Goal: Task Accomplishment & Management: Complete application form

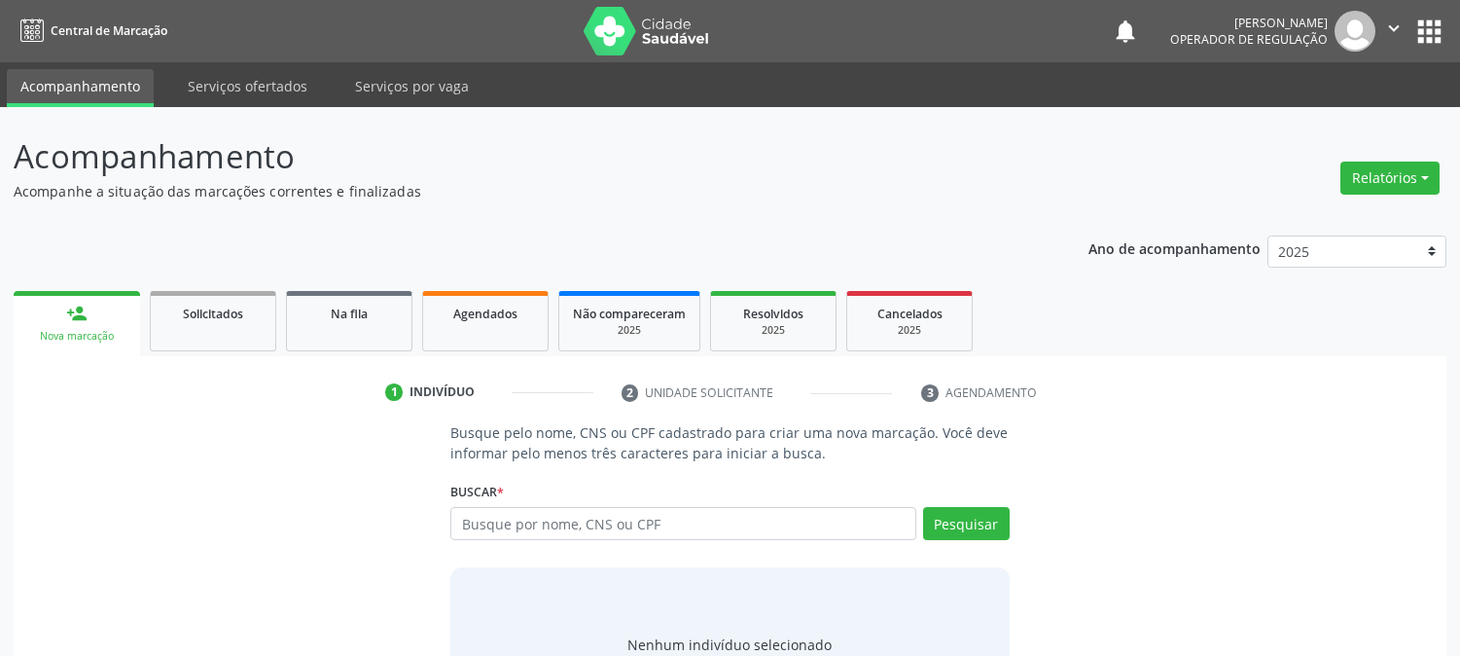
click at [72, 314] on div "person_add" at bounding box center [76, 313] width 21 height 21
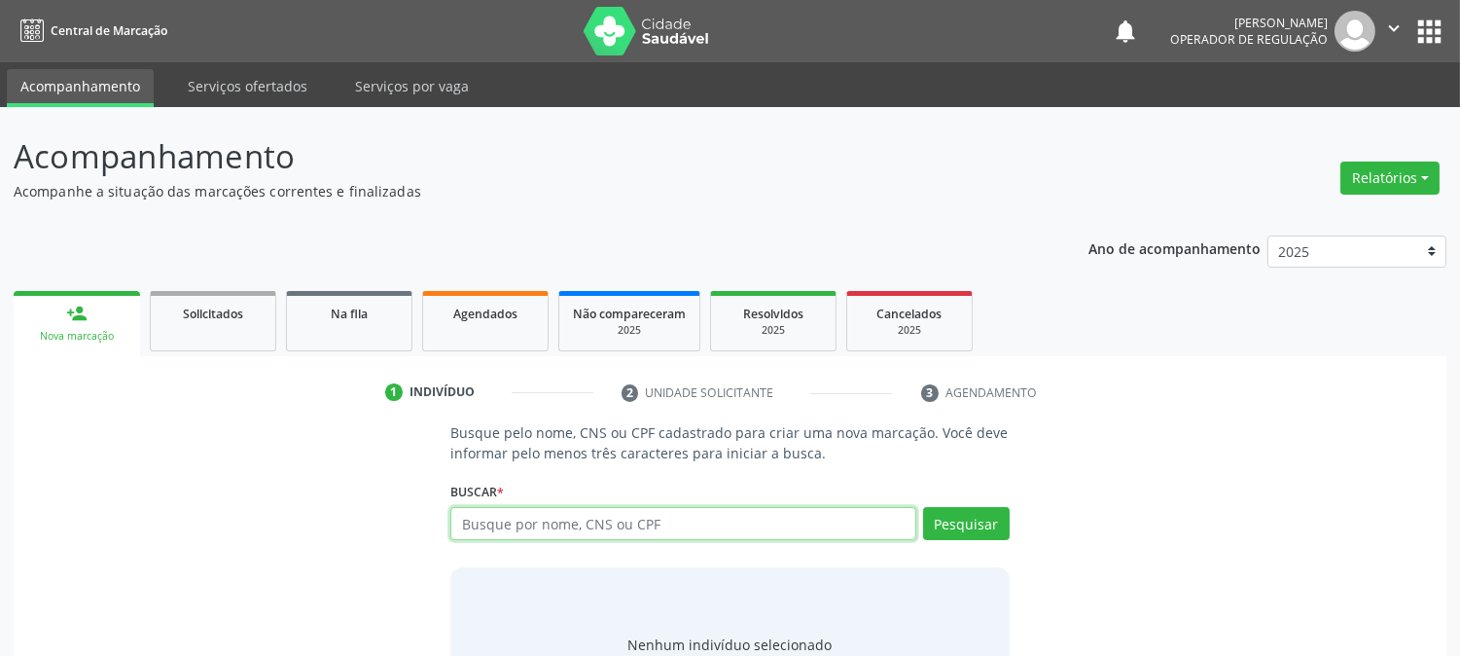
click at [483, 512] on input "text" at bounding box center [682, 523] width 465 height 33
type input "704801565741048"
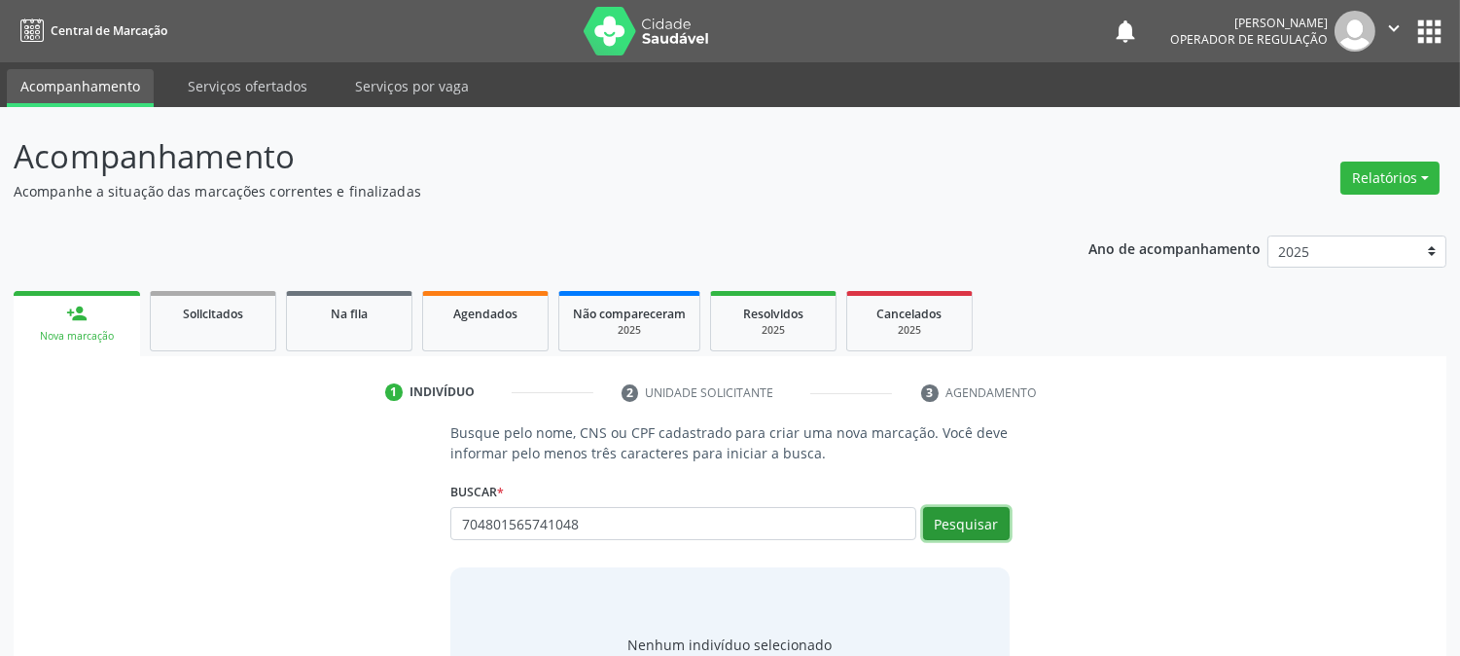
click at [994, 526] on button "Pesquisar" at bounding box center [966, 523] width 87 height 33
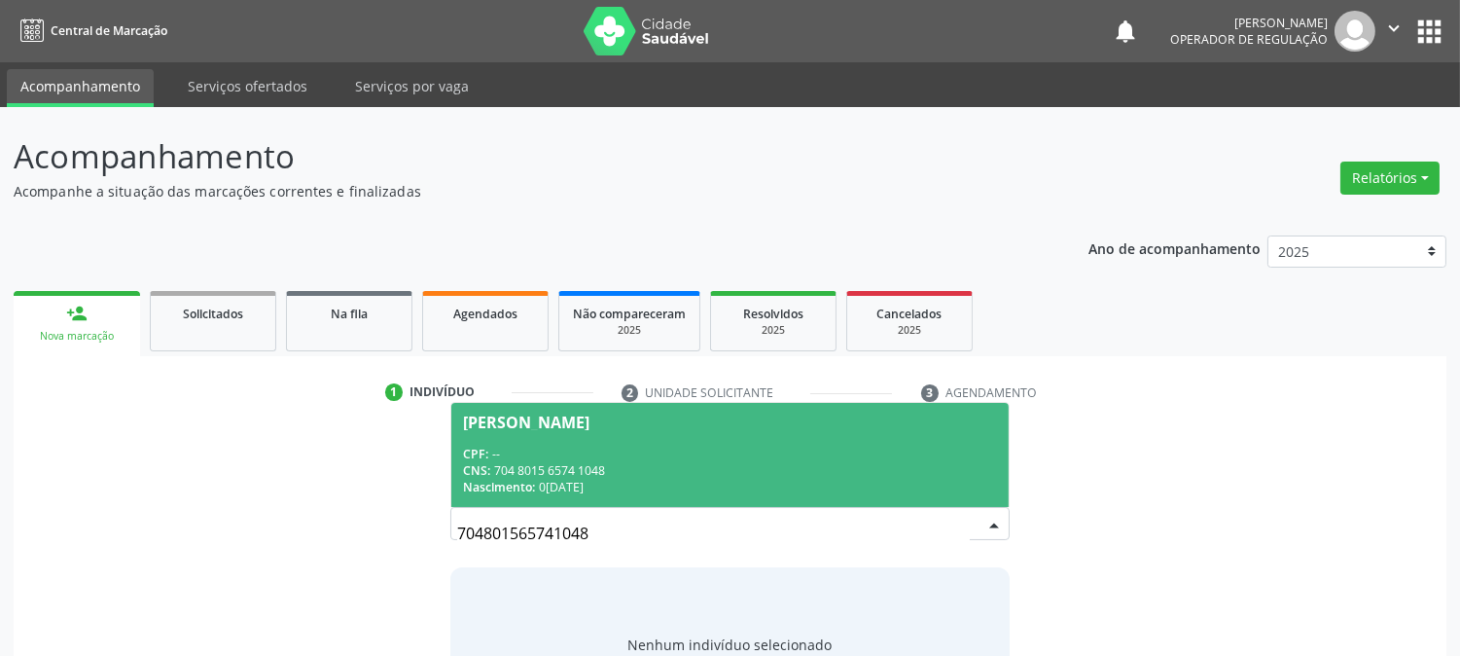
click at [650, 470] on div "CNS: 704 8015 6574 1048" at bounding box center [729, 470] width 533 height 17
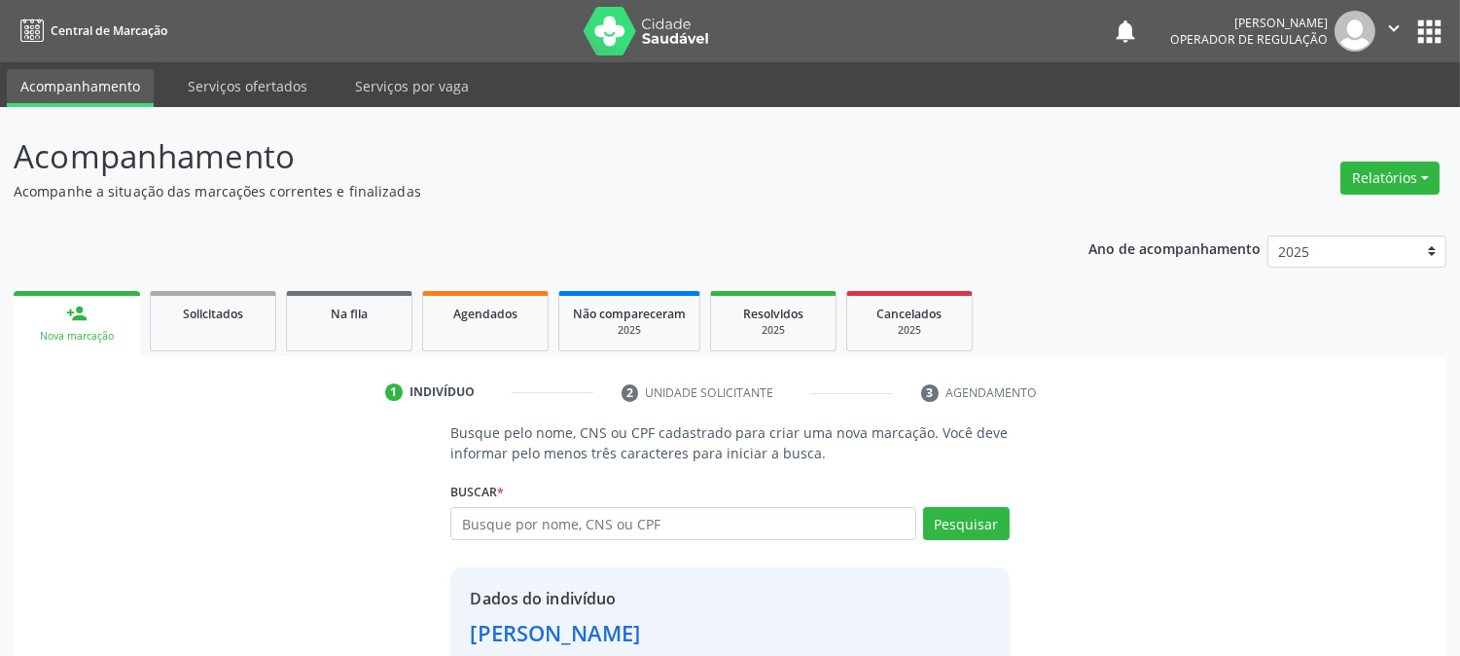
scroll to position [123, 0]
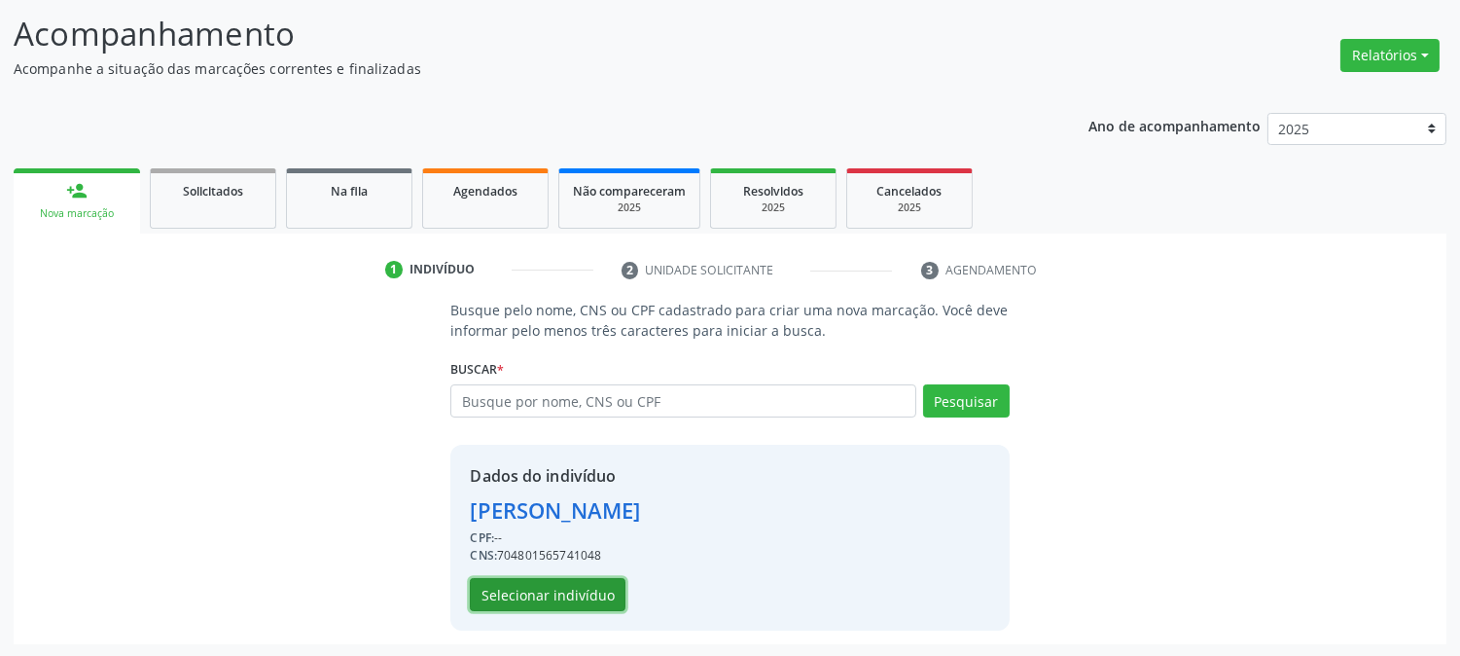
click at [558, 593] on button "Selecionar indivíduo" at bounding box center [548, 594] width 156 height 33
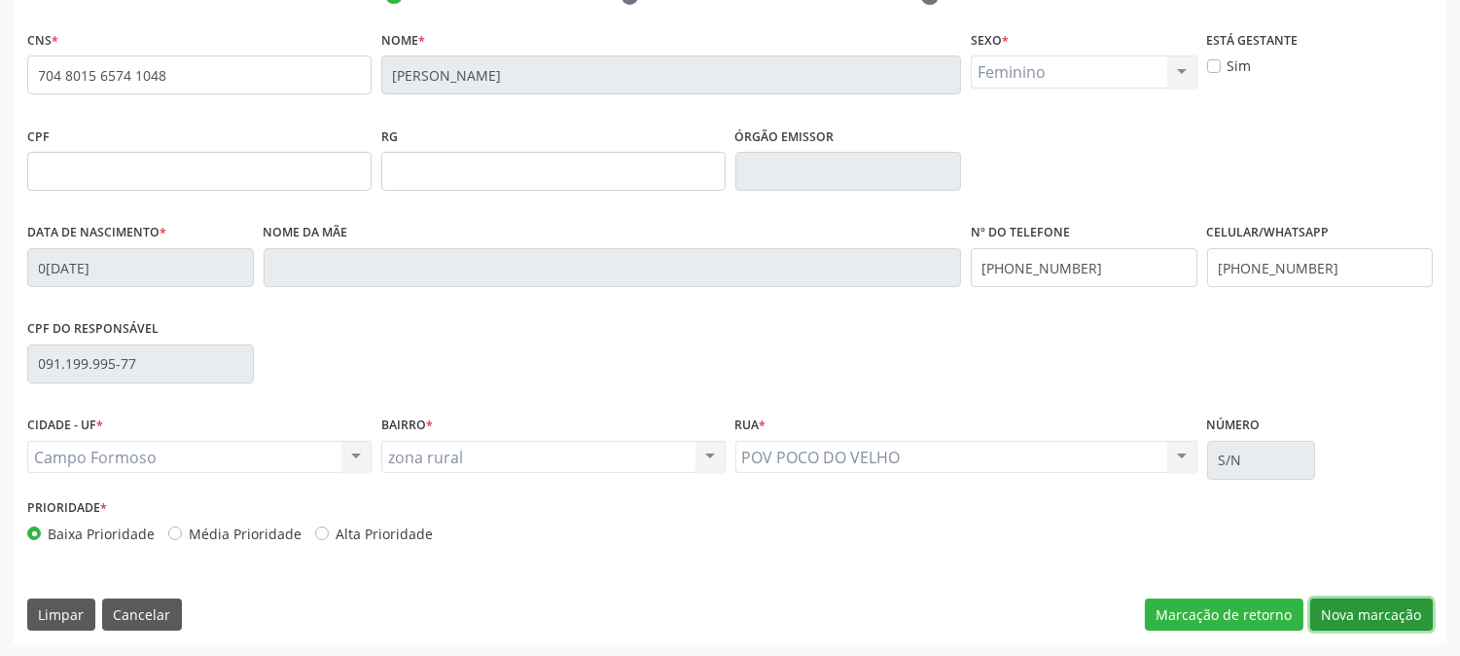
click at [1330, 621] on button "Nova marcação" at bounding box center [1371, 614] width 123 height 33
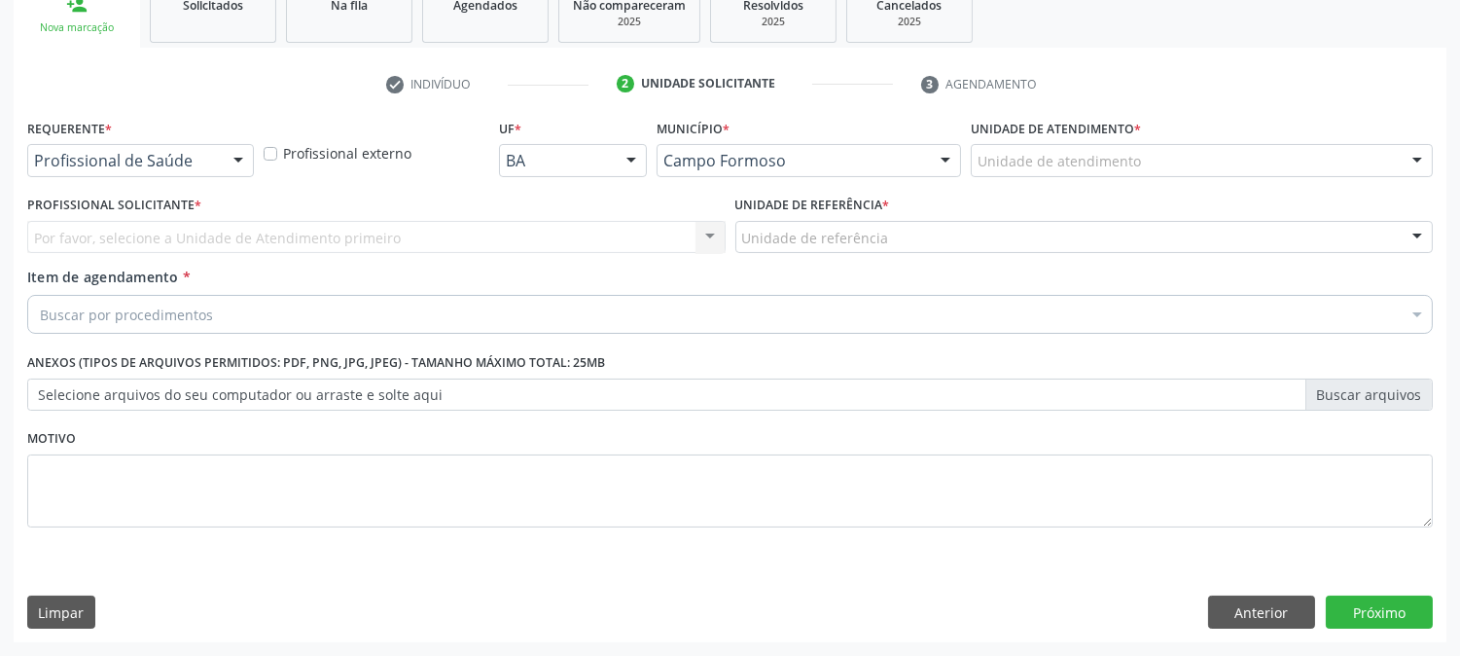
scroll to position [307, 0]
drag, startPoint x: 214, startPoint y: 156, endPoint x: 180, endPoint y: 212, distance: 65.9
click at [214, 157] on div "Profissional de Saúde" at bounding box center [140, 161] width 227 height 33
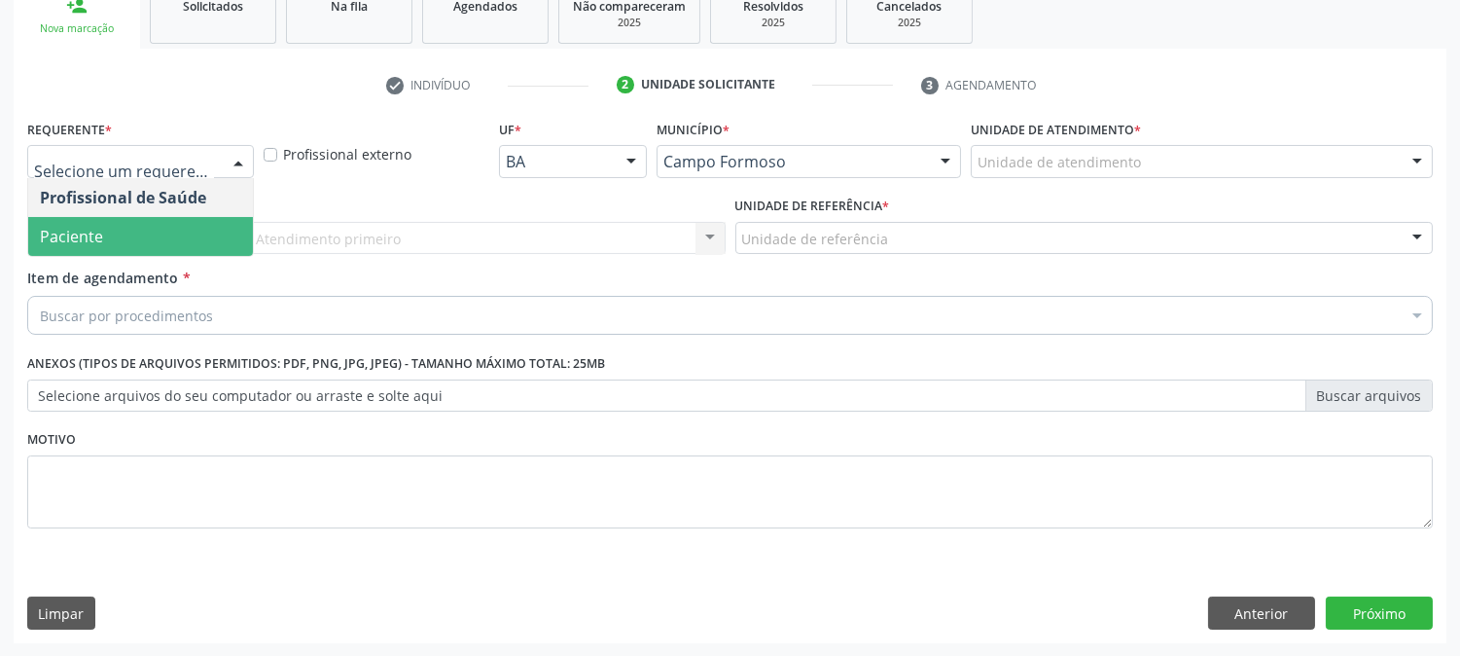
click at [156, 241] on span "Paciente" at bounding box center [140, 236] width 225 height 39
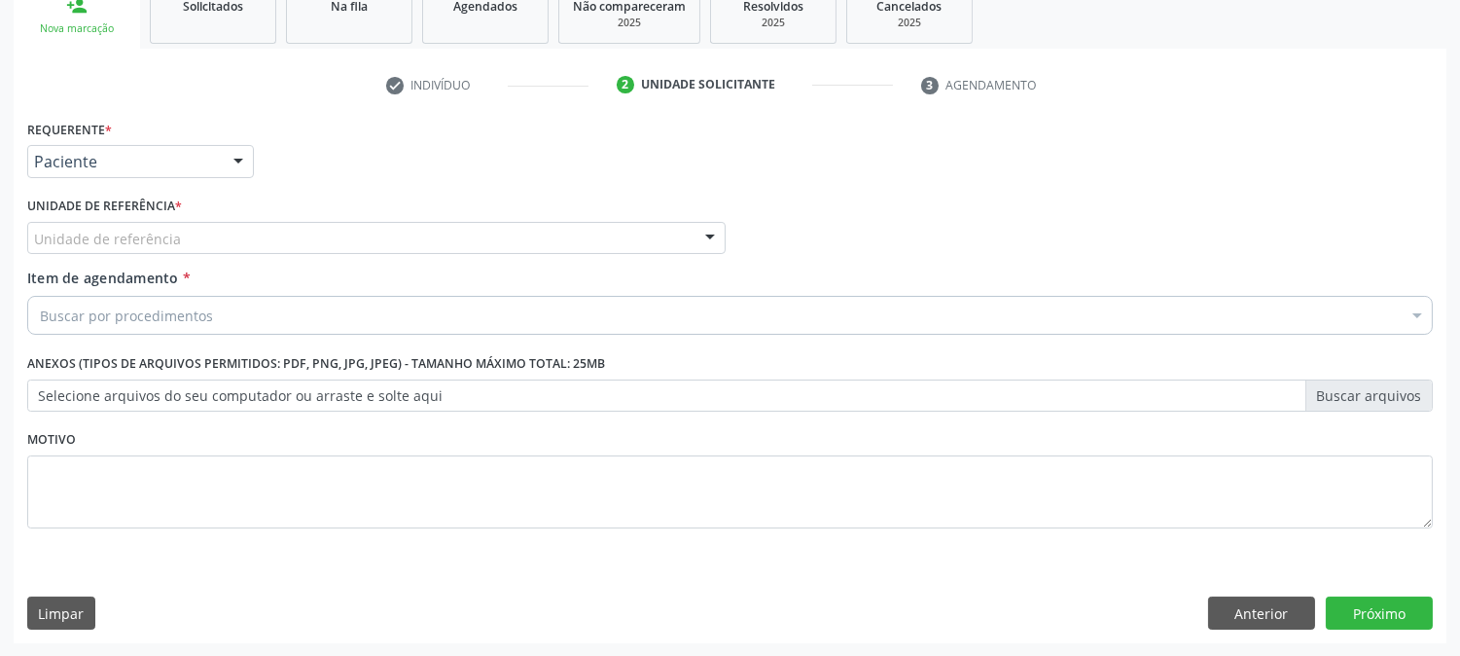
drag, startPoint x: 190, startPoint y: 240, endPoint x: 196, endPoint y: 300, distance: 59.6
click at [190, 241] on div "Unidade de referência" at bounding box center [376, 238] width 699 height 33
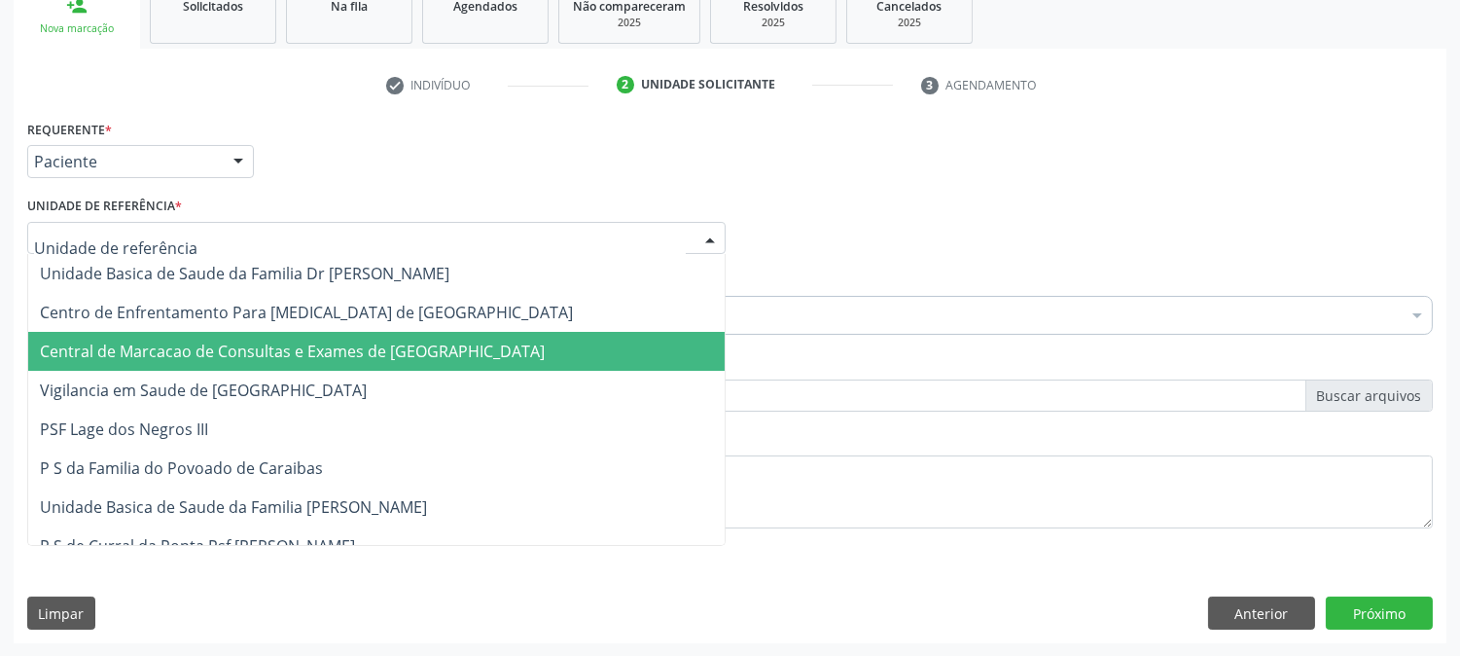
drag, startPoint x: 196, startPoint y: 346, endPoint x: 172, endPoint y: 324, distance: 32.3
click at [193, 345] on span "Central de Marcacao de Consultas e Exames de [GEOGRAPHIC_DATA]" at bounding box center [292, 351] width 505 height 21
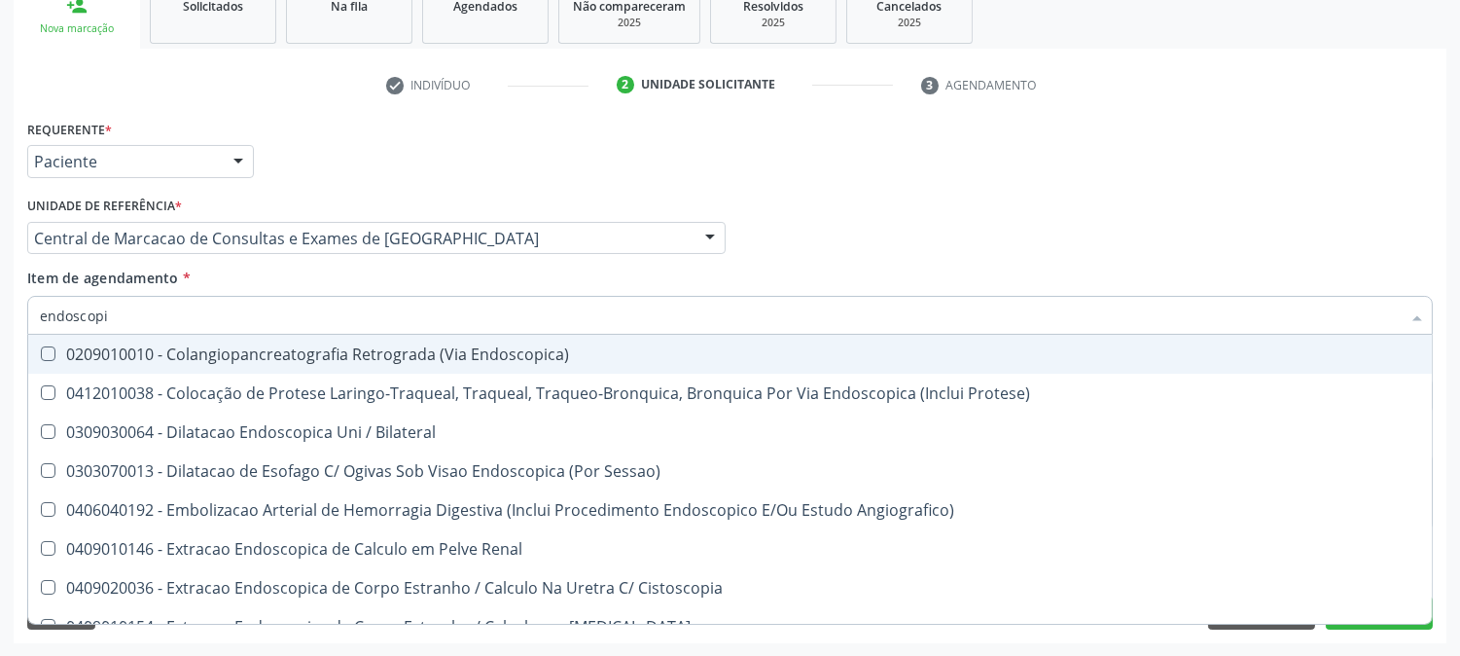
type input "endoscopia"
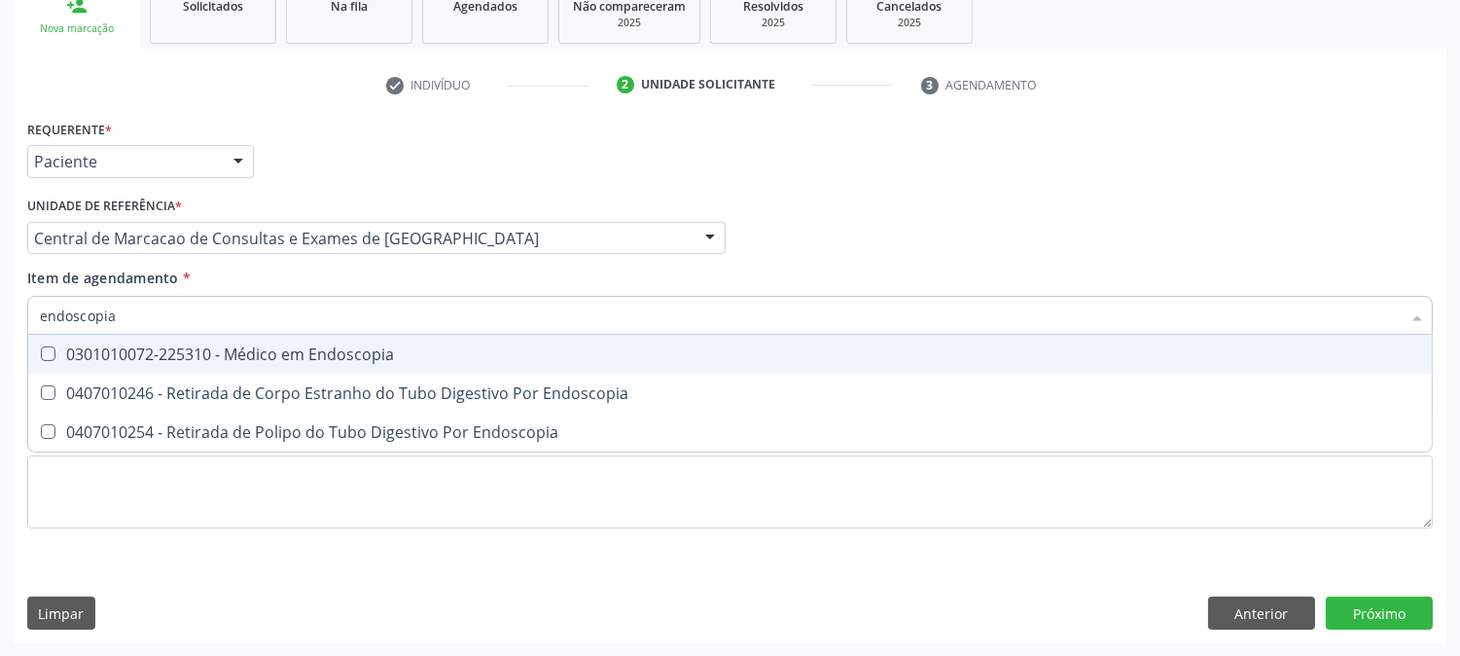
click at [387, 360] on div "0301010072-225310 - Médico em Endoscopia" at bounding box center [730, 354] width 1381 height 16
checkbox Endoscopia "true"
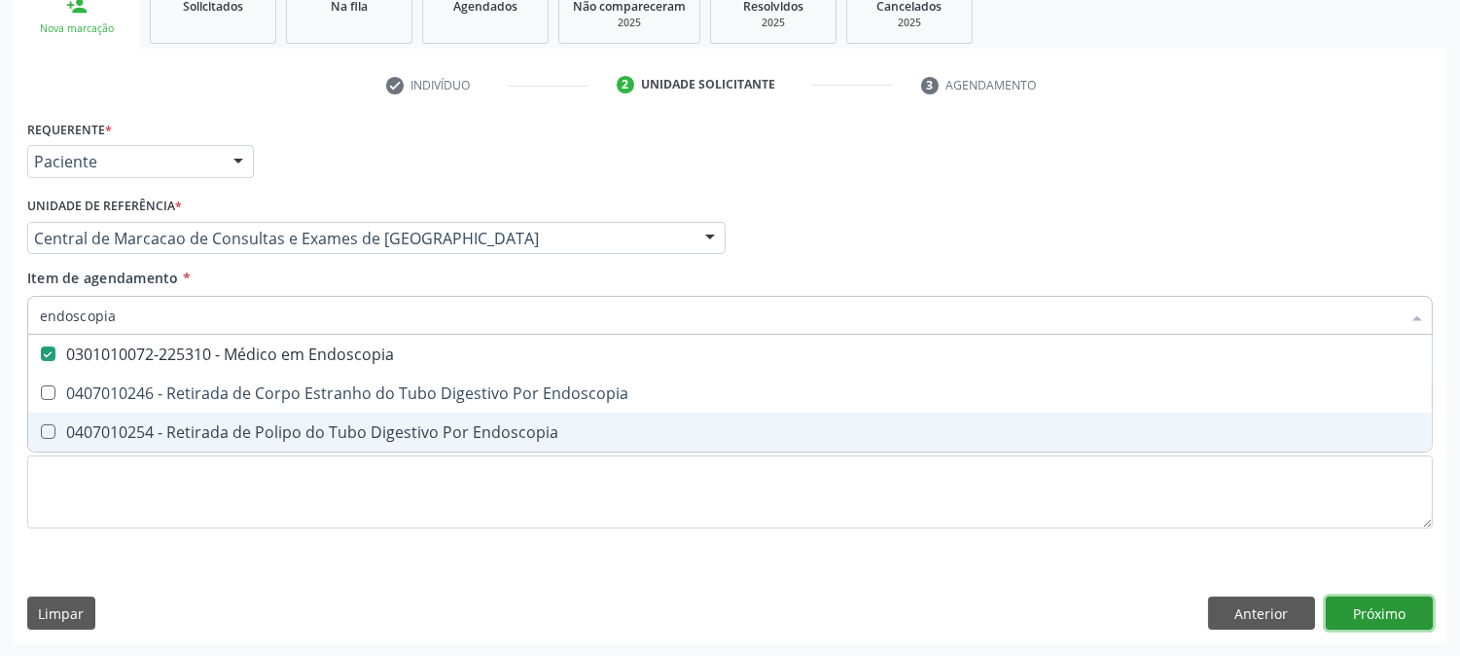
click at [1350, 601] on div "Requerente * Paciente Profissional de Saúde Paciente Nenhum resultado encontrad…" at bounding box center [730, 379] width 1433 height 528
checkbox Endoscopia "true"
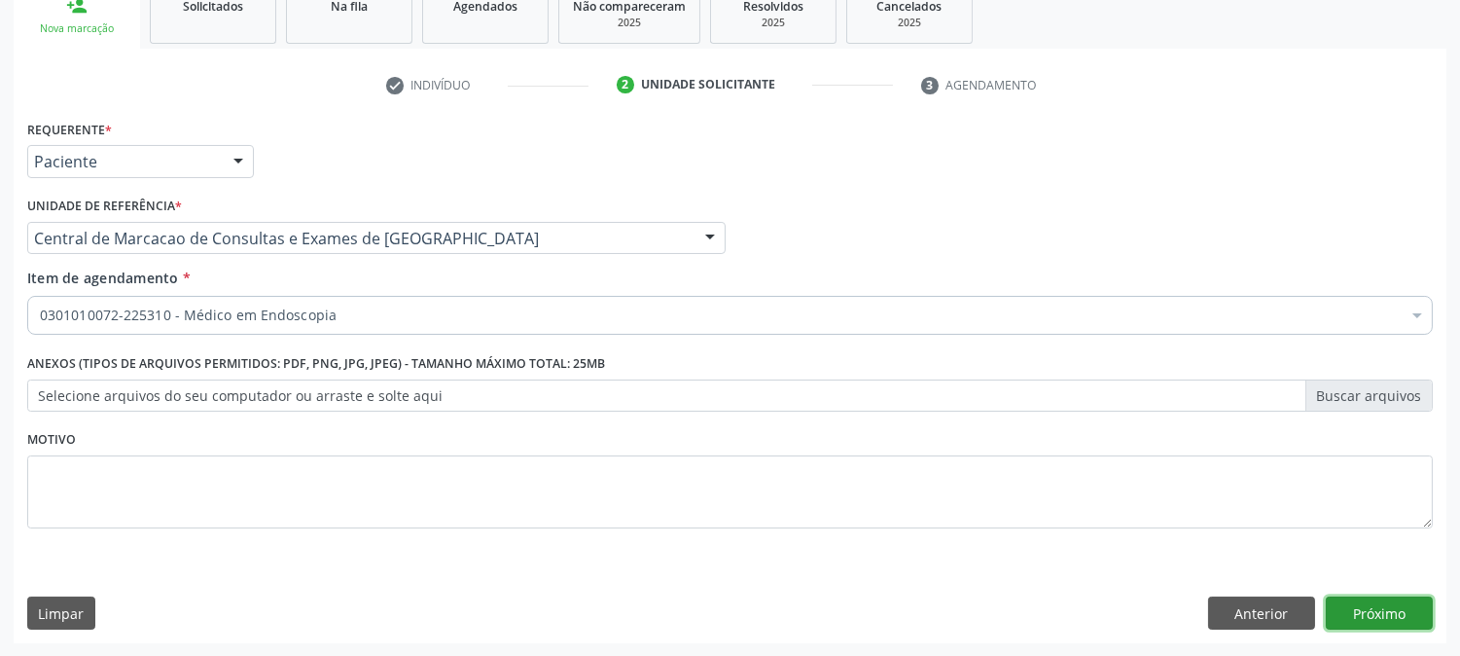
click at [1356, 603] on button "Próximo" at bounding box center [1379, 612] width 107 height 33
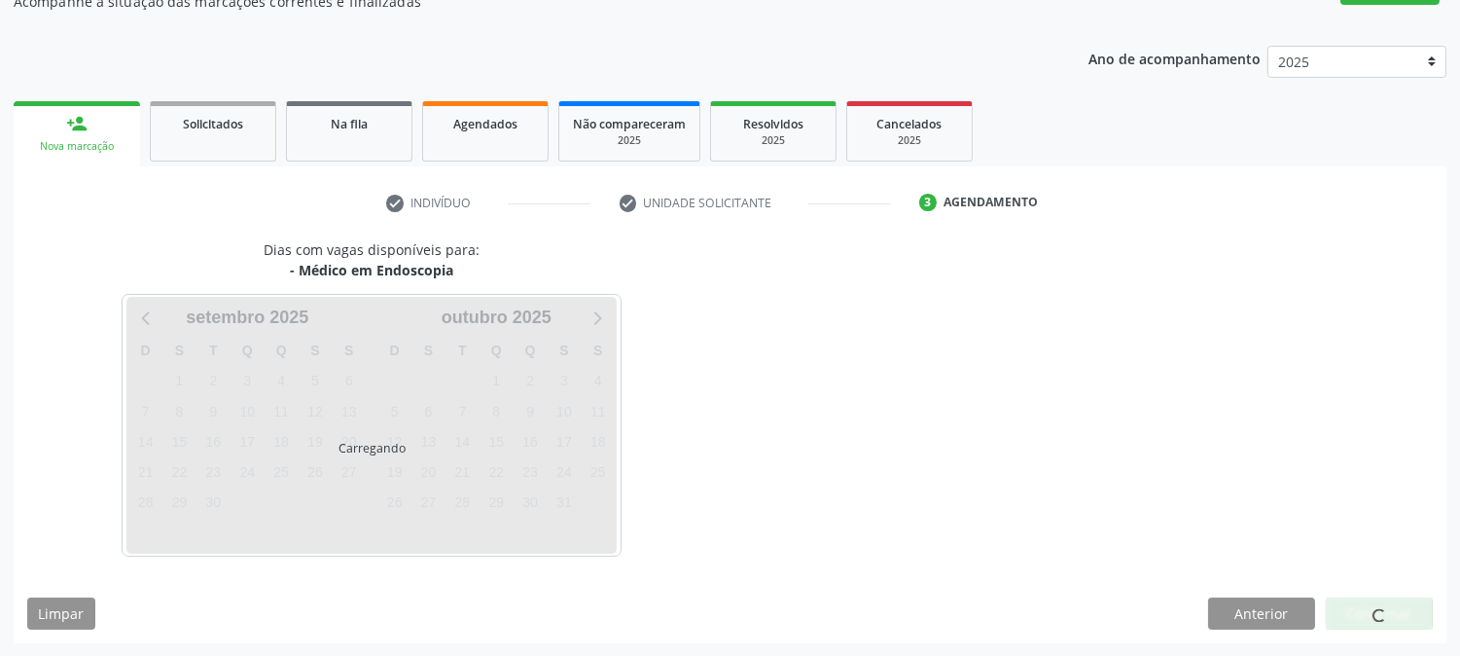
scroll to position [247, 0]
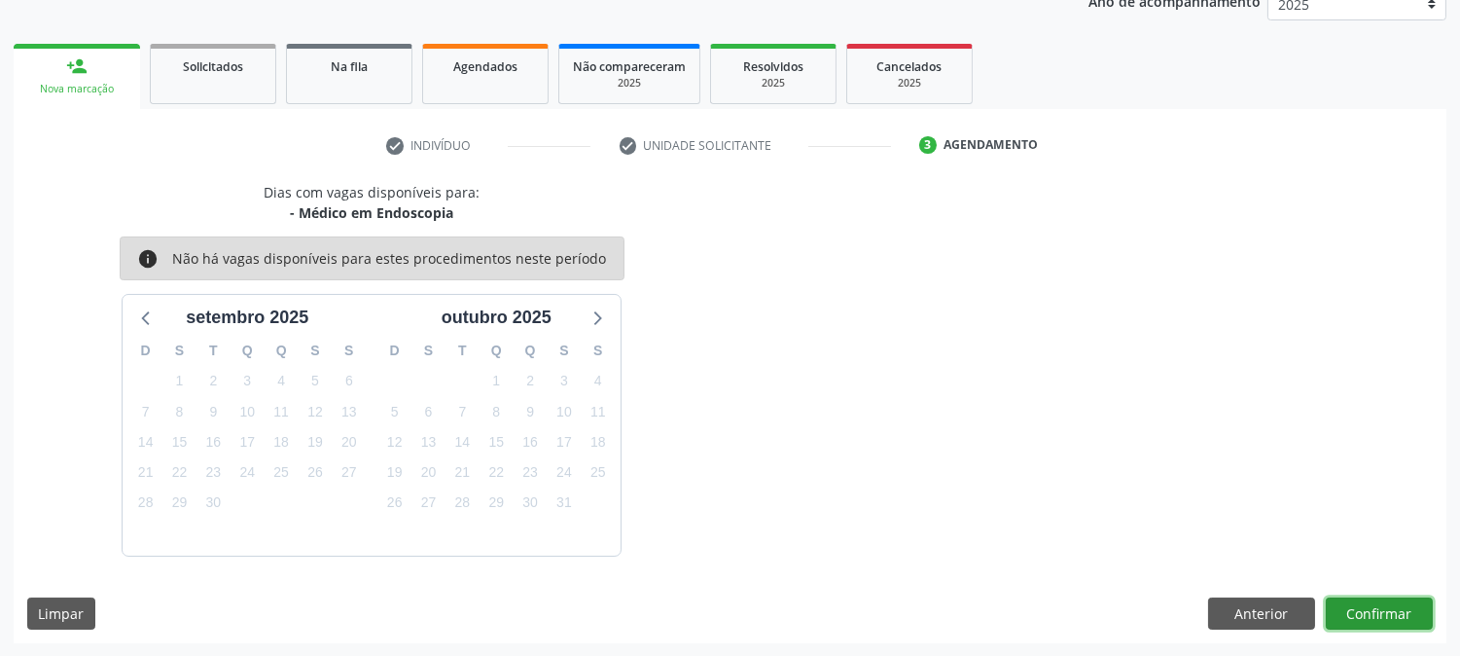
click at [1394, 619] on button "Confirmar" at bounding box center [1379, 613] width 107 height 33
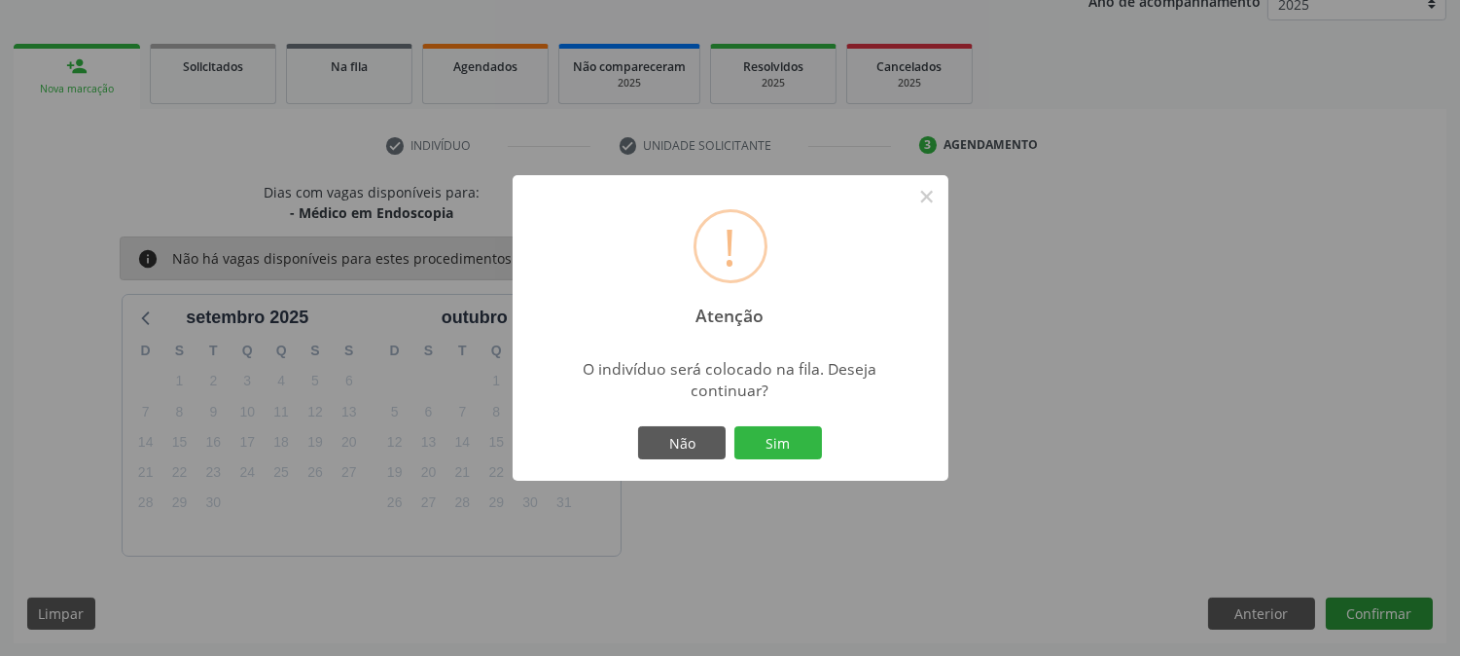
click at [735, 426] on button "Sim" at bounding box center [779, 442] width 88 height 33
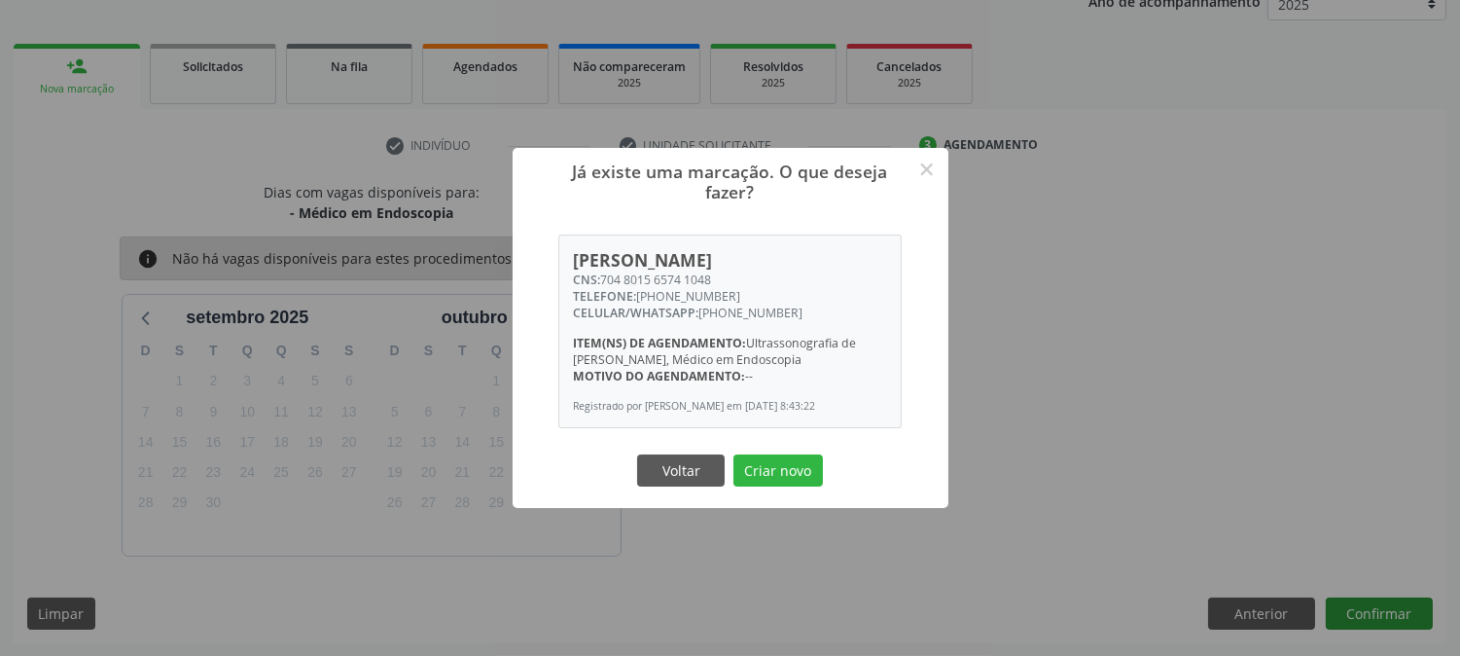
click at [734, 454] on button "Criar novo" at bounding box center [779, 470] width 90 height 33
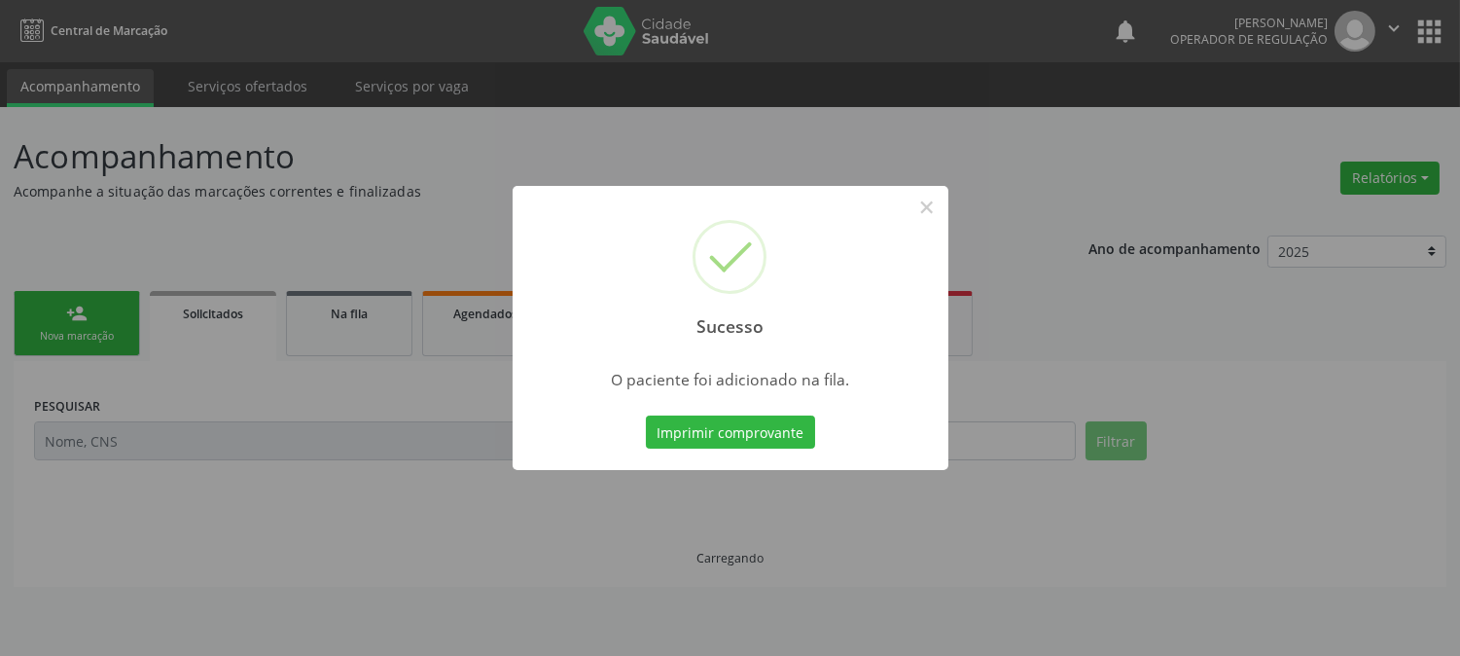
scroll to position [0, 0]
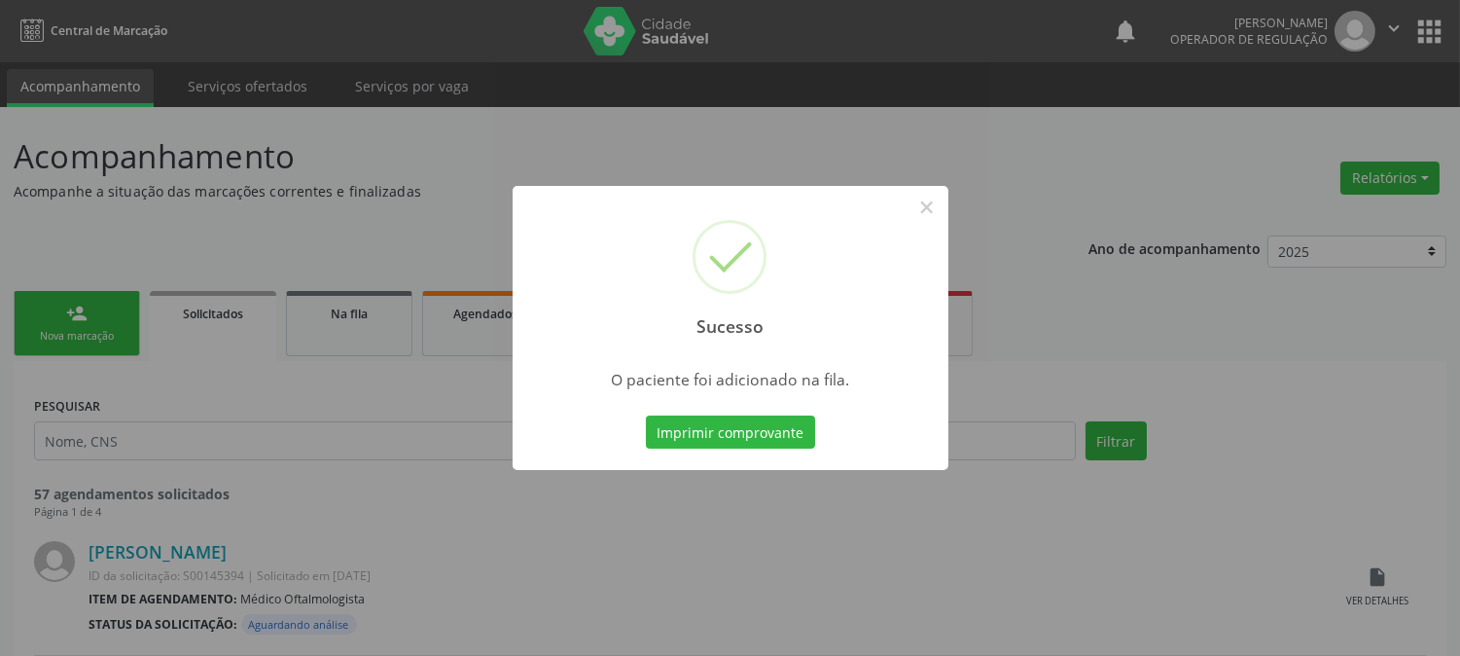
click at [65, 311] on div "Sucesso × O paciente foi adicionado na fila. Imprimir comprovante Cancel" at bounding box center [730, 328] width 1460 height 656
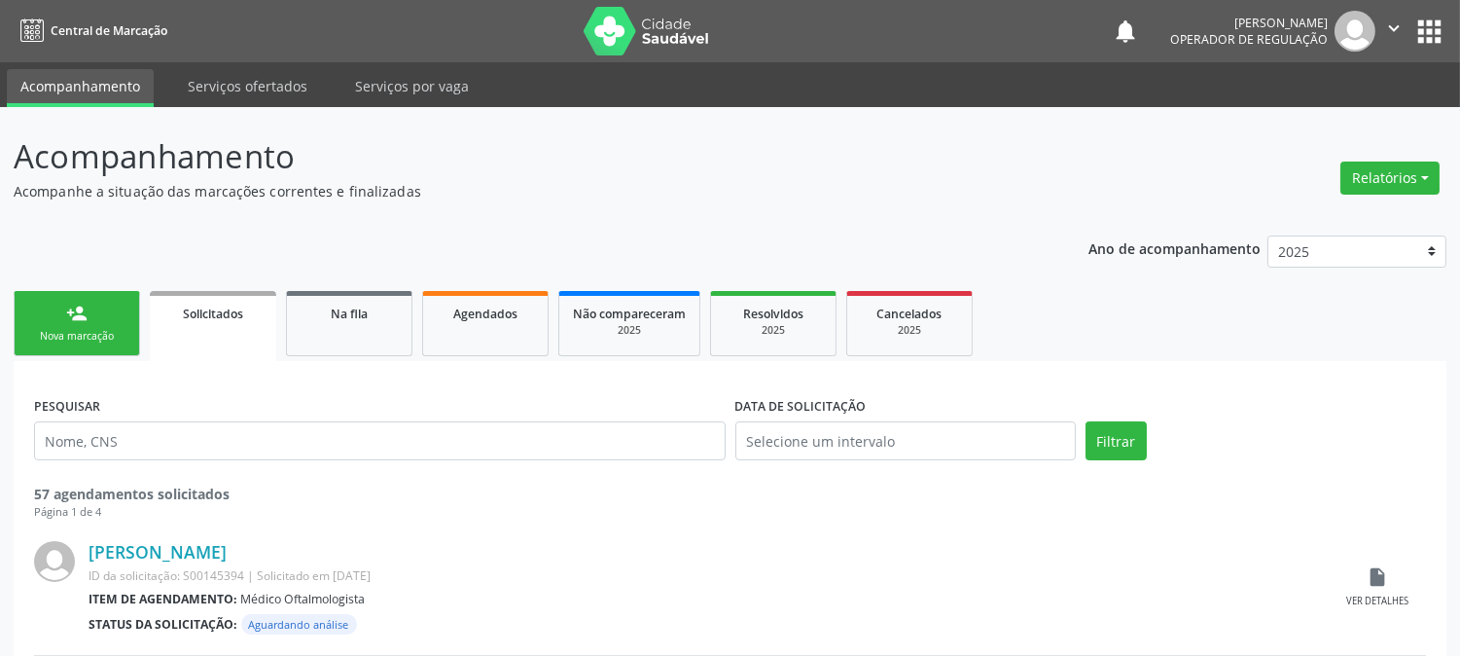
click at [66, 311] on div "person_add" at bounding box center [76, 313] width 21 height 21
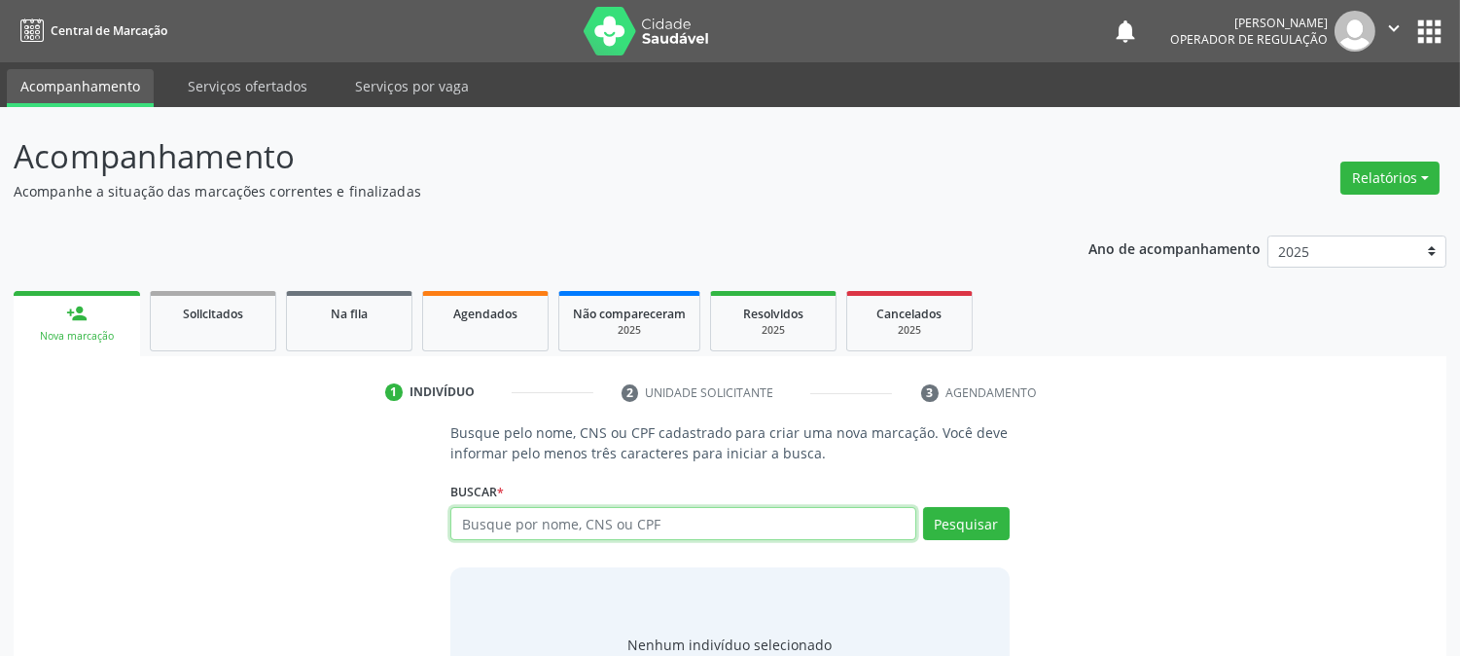
click at [560, 514] on input "text" at bounding box center [682, 523] width 465 height 33
type input "700509134510052"
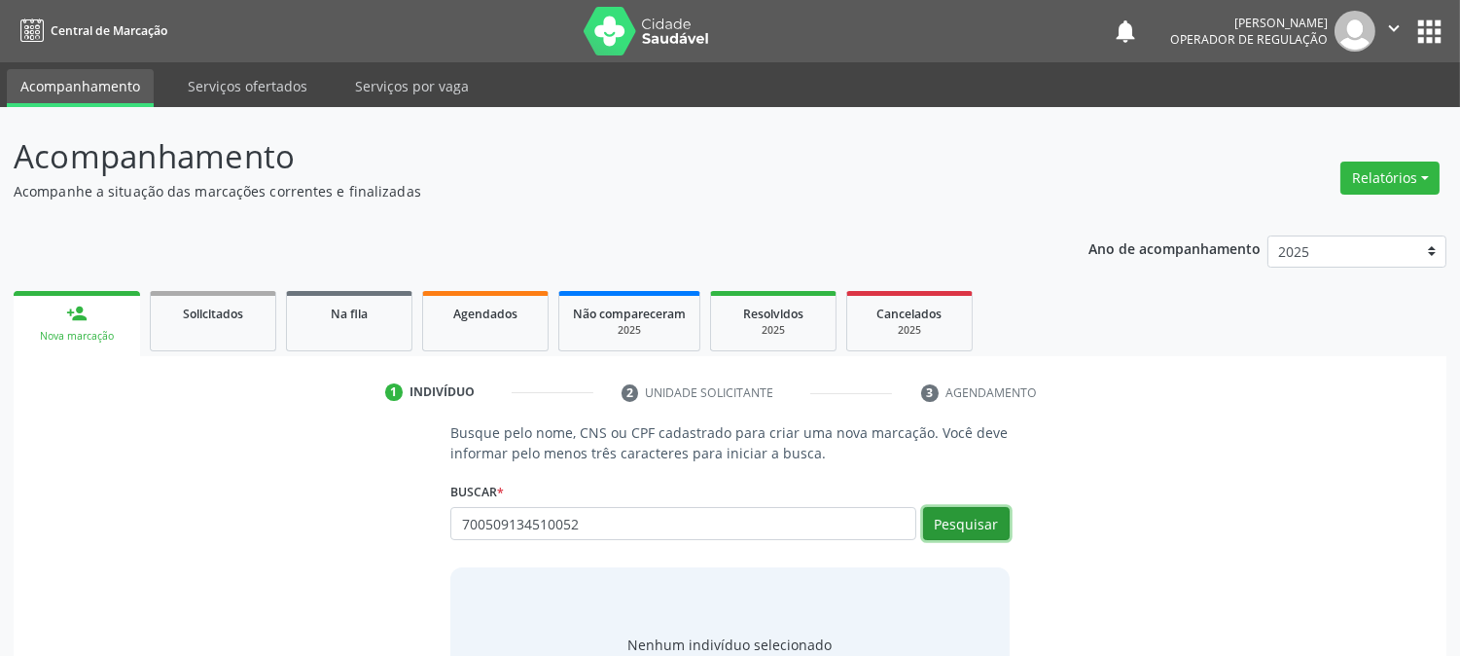
click at [955, 512] on button "Pesquisar" at bounding box center [966, 523] width 87 height 33
type input "700509134510052"
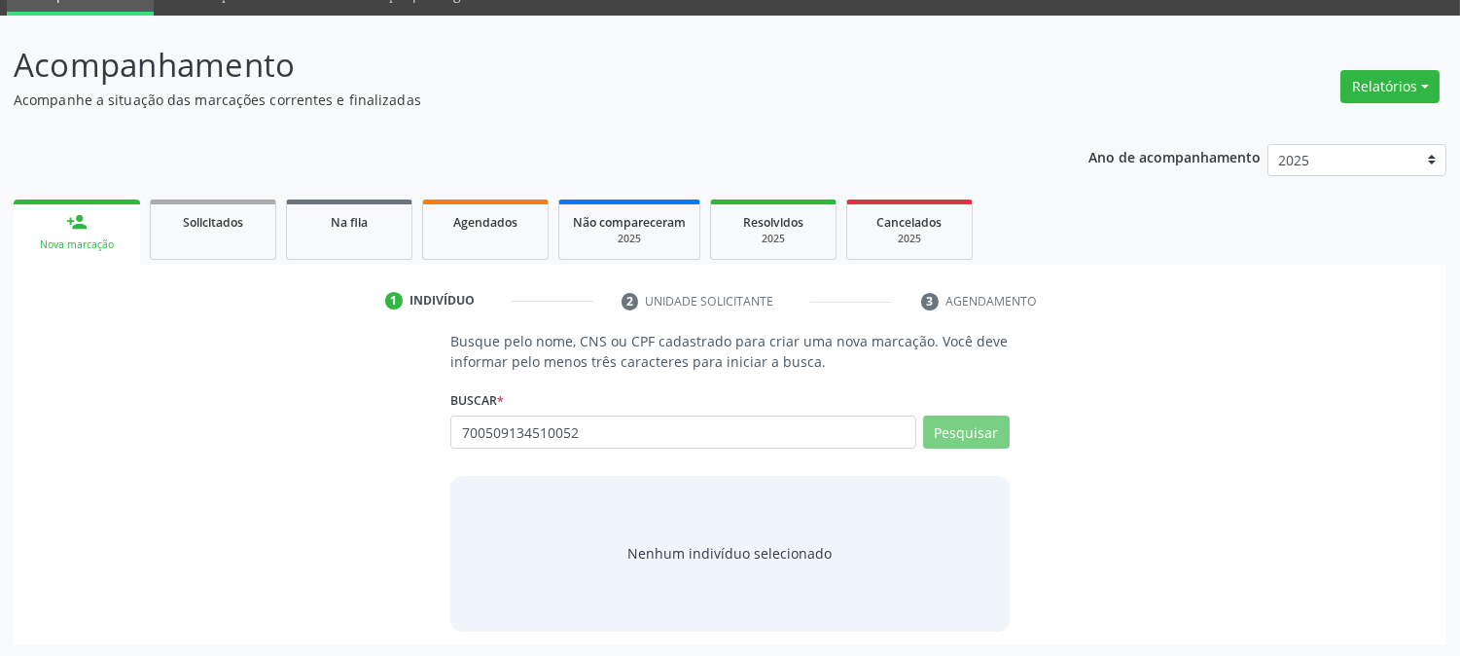
scroll to position [92, 0]
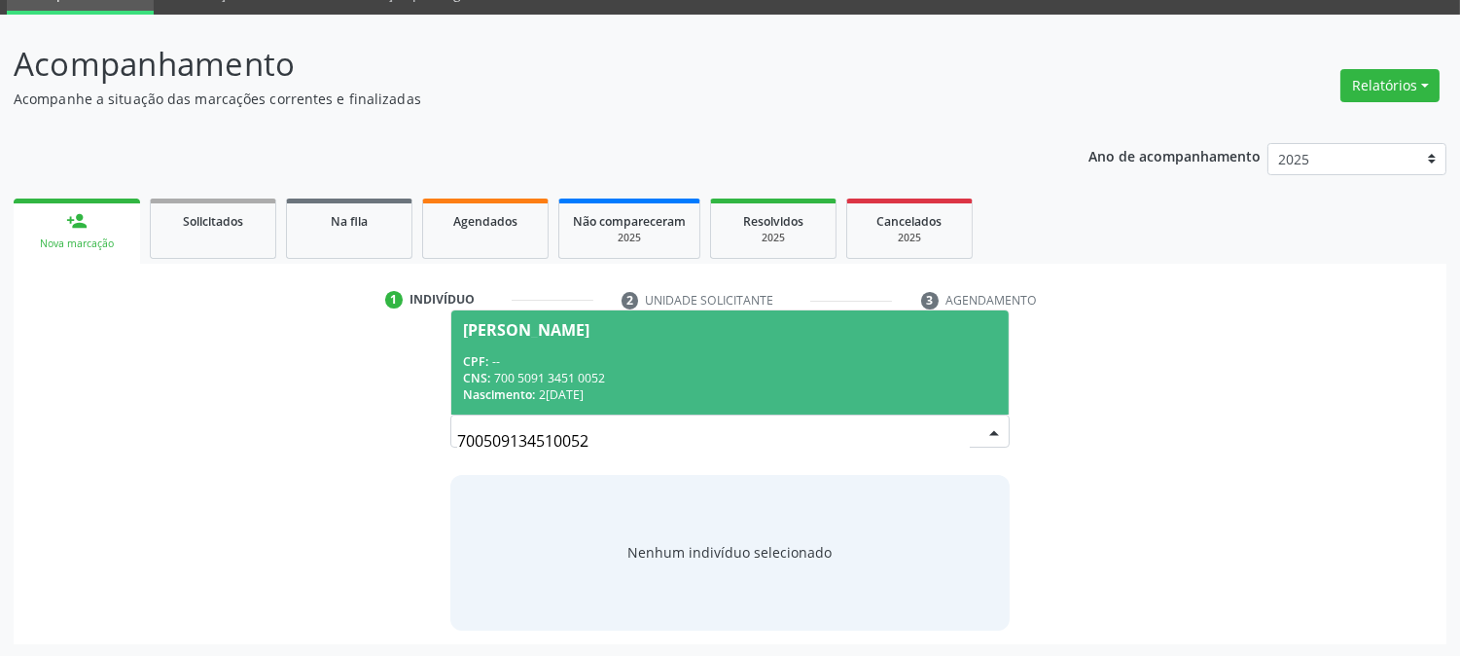
click at [707, 370] on div "CNS: 700 5091 3451 0052" at bounding box center [729, 378] width 533 height 17
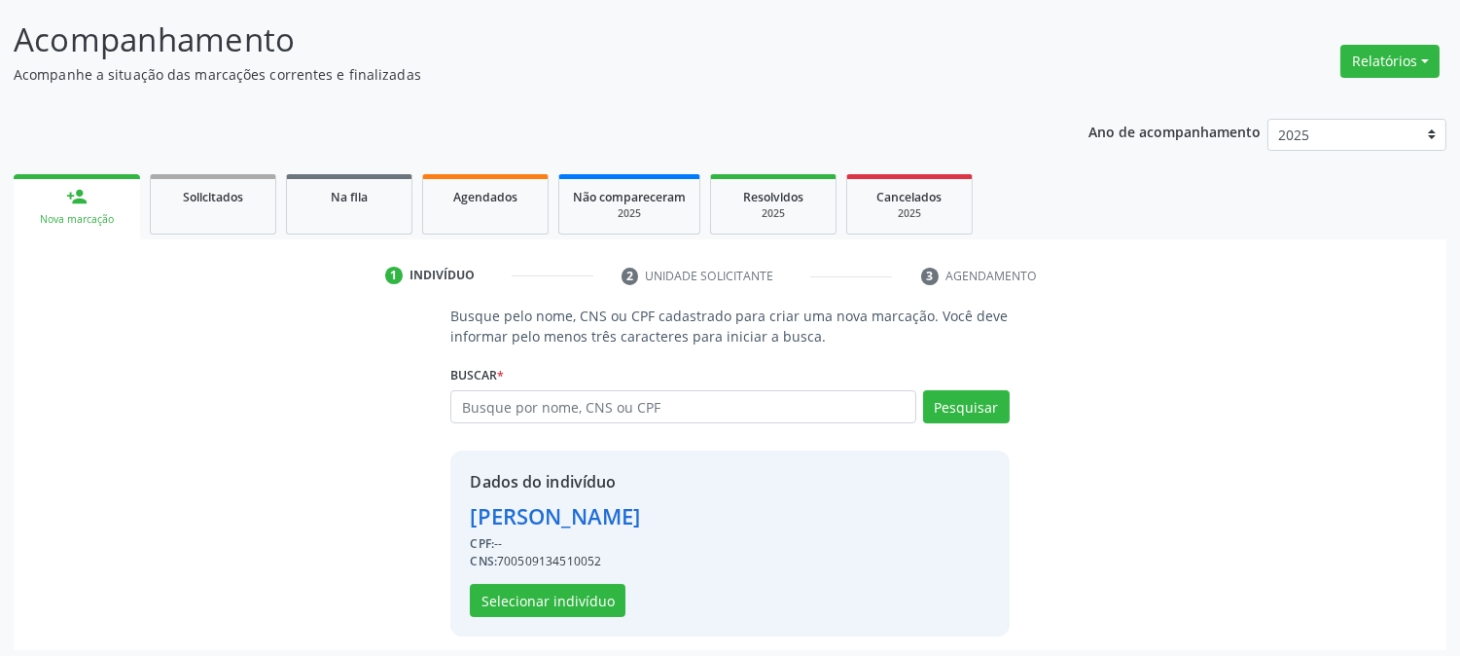
scroll to position [123, 0]
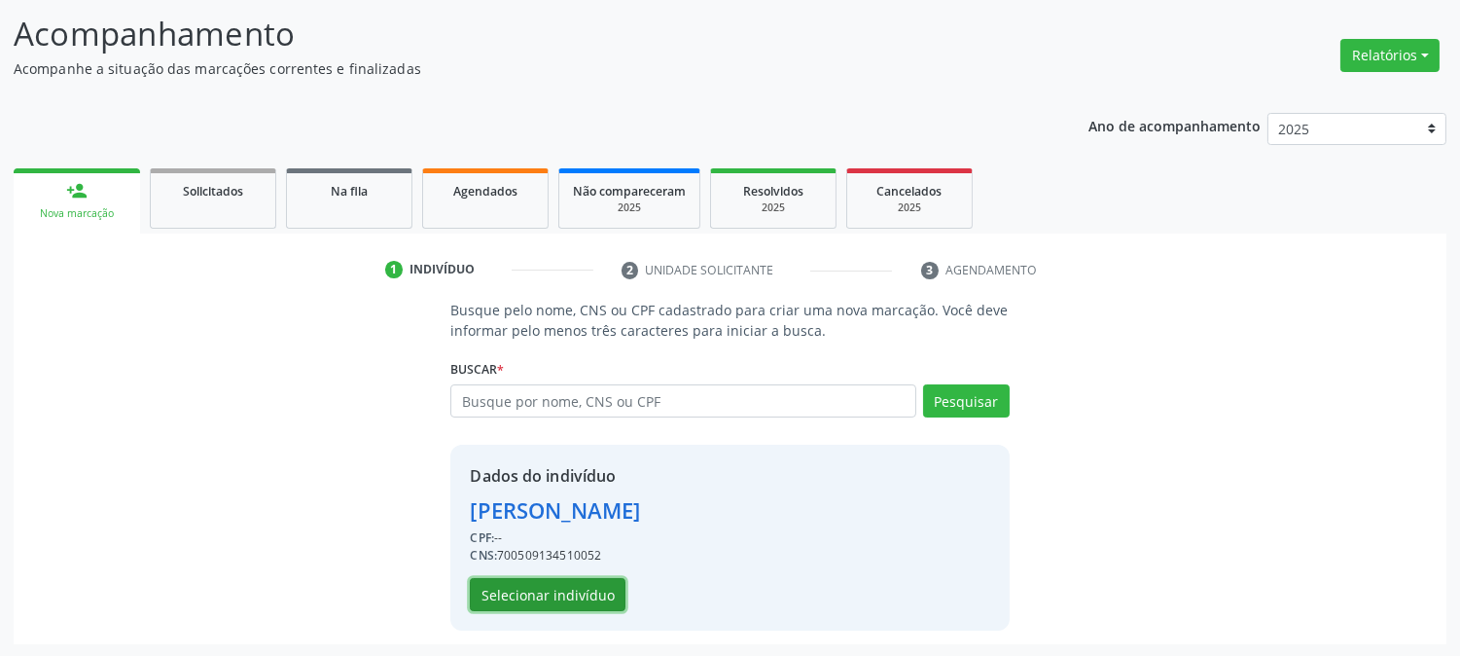
click at [604, 586] on button "Selecionar indivíduo" at bounding box center [548, 594] width 156 height 33
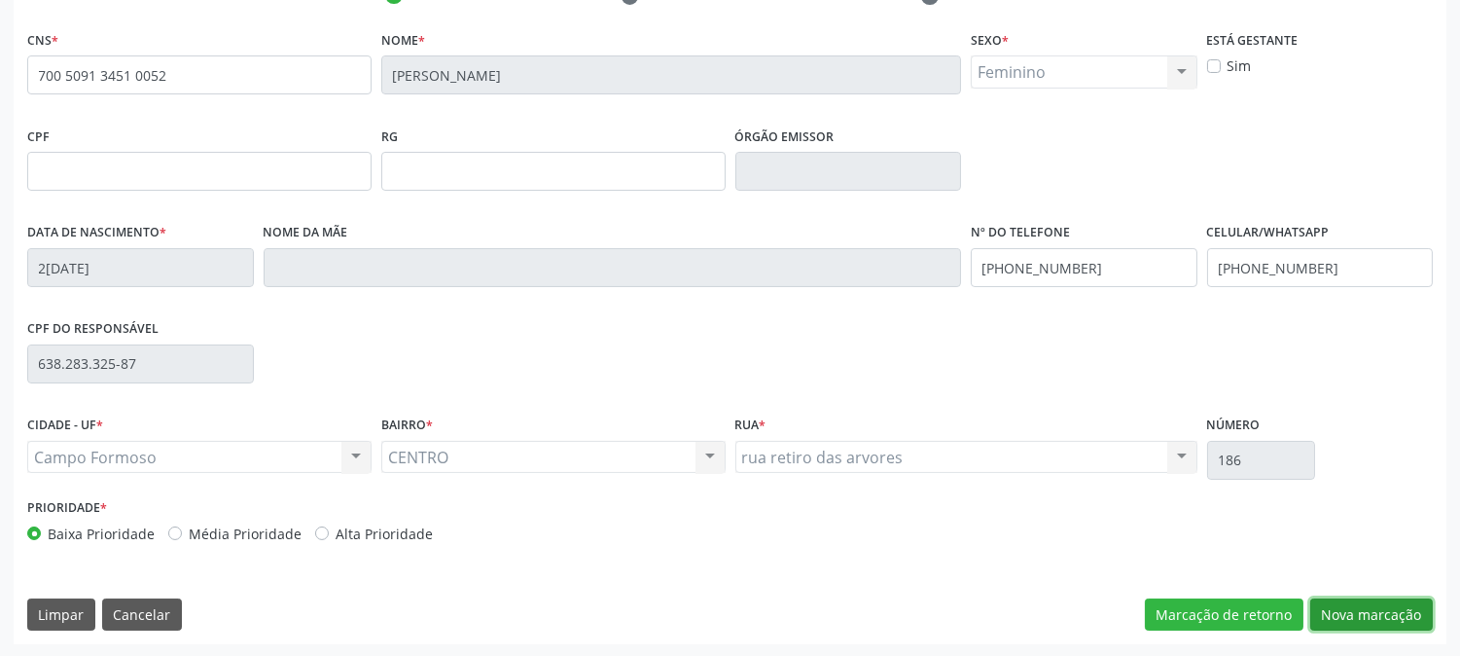
click at [1368, 615] on button "Nova marcação" at bounding box center [1371, 614] width 123 height 33
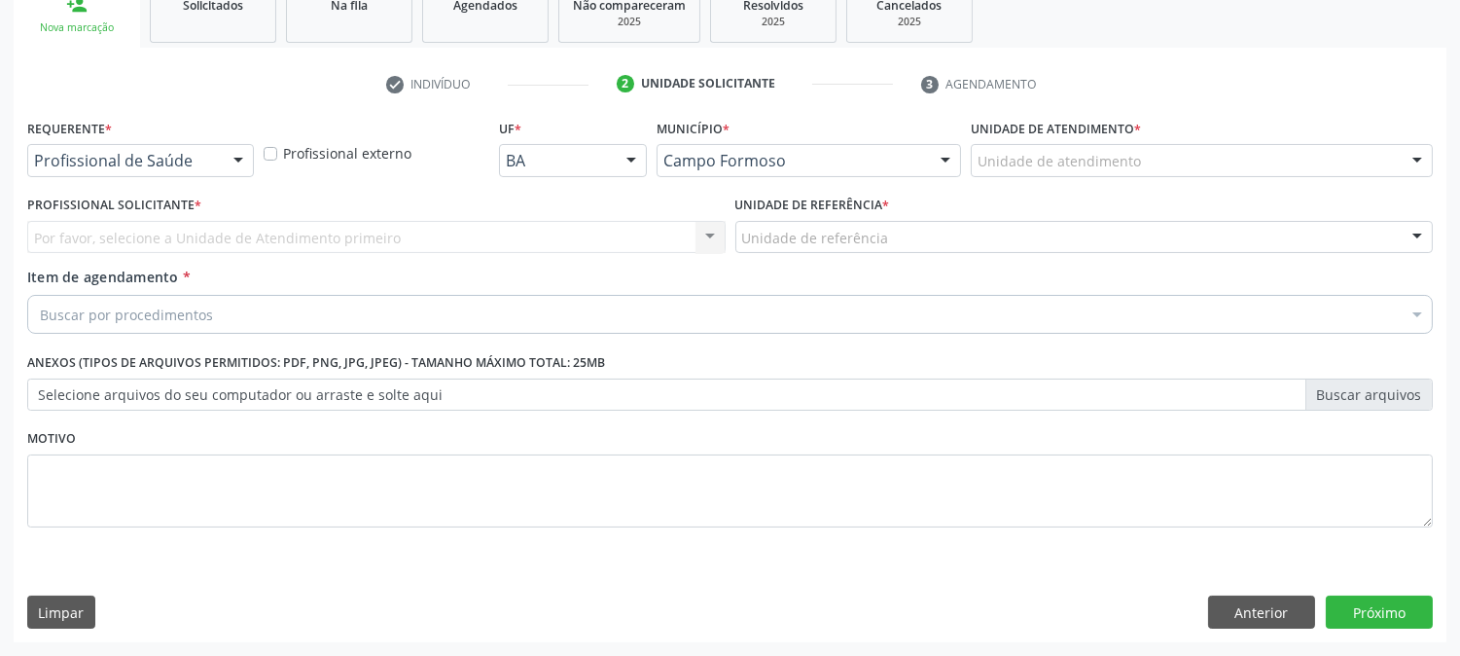
scroll to position [307, 0]
click at [122, 142] on div "Requerente * Profissional de Saúde Profissional de Saúde Paciente Nenhum result…" at bounding box center [140, 146] width 227 height 62
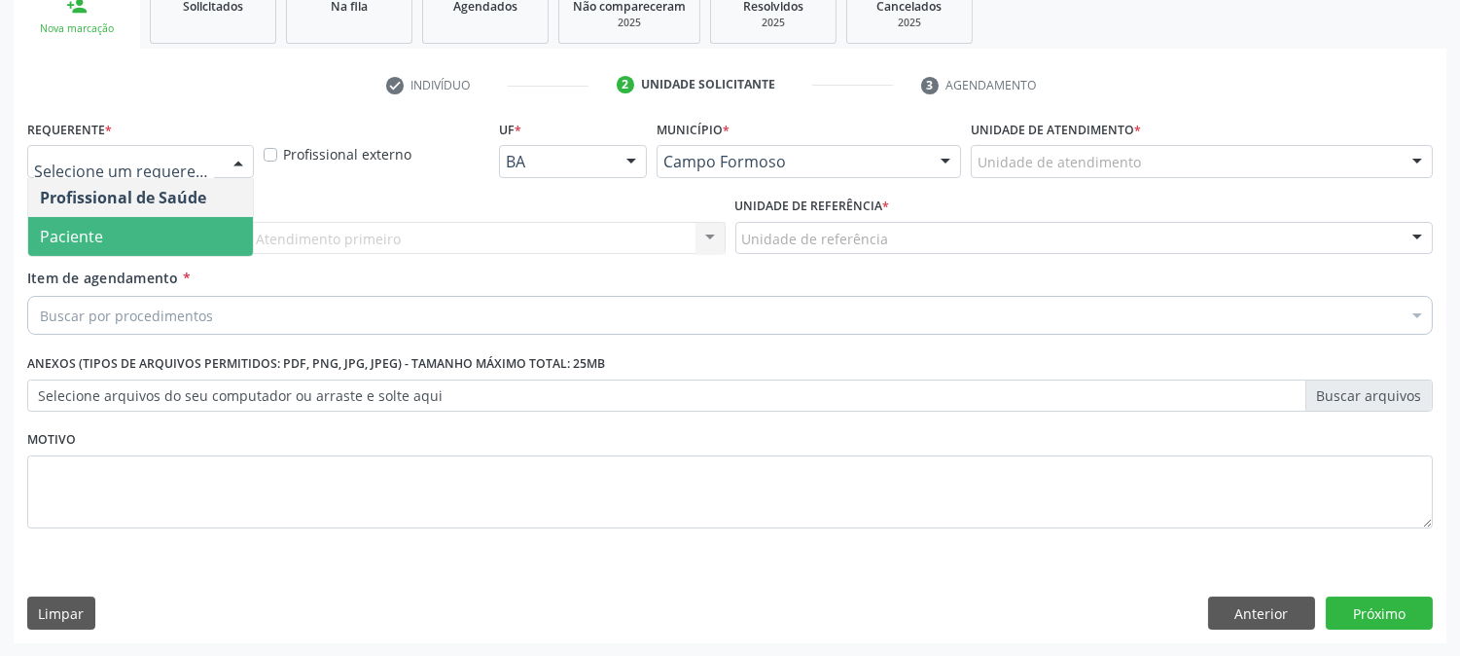
click at [102, 234] on span "Paciente" at bounding box center [140, 236] width 225 height 39
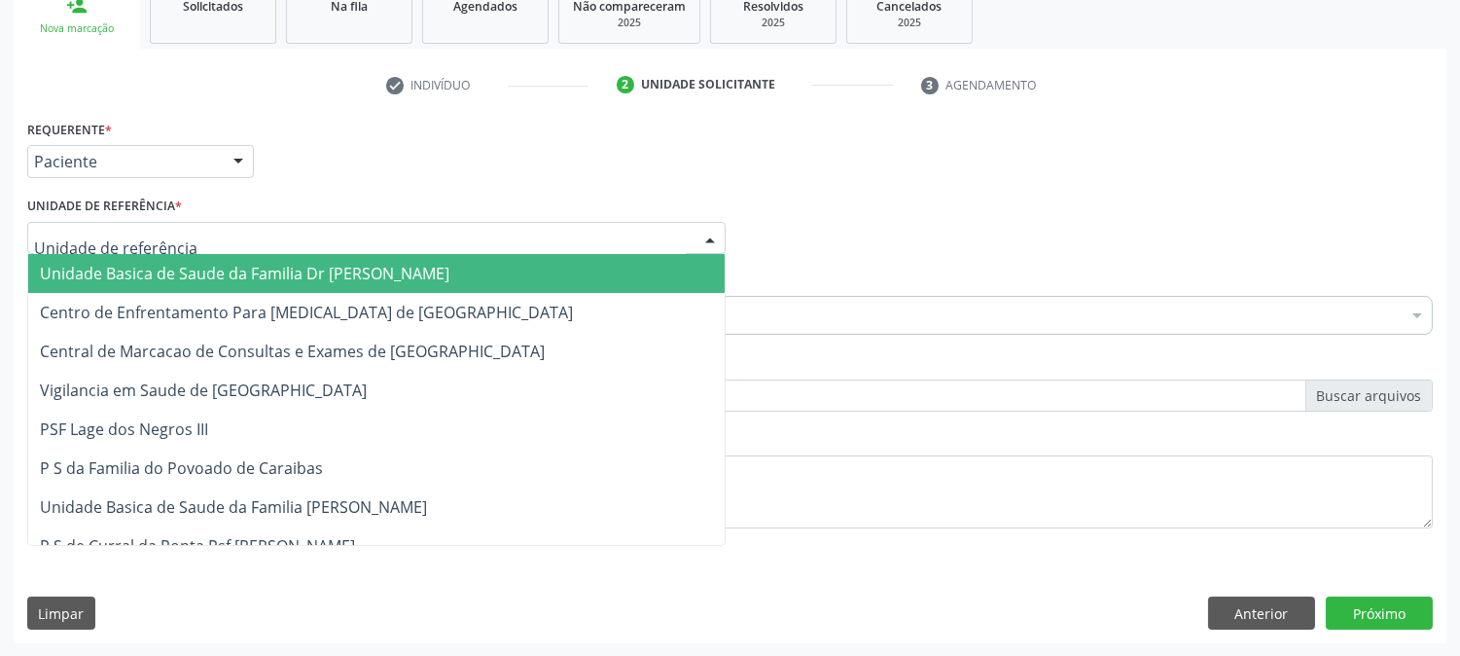
drag, startPoint x: 122, startPoint y: 232, endPoint x: 138, endPoint y: 344, distance: 114.1
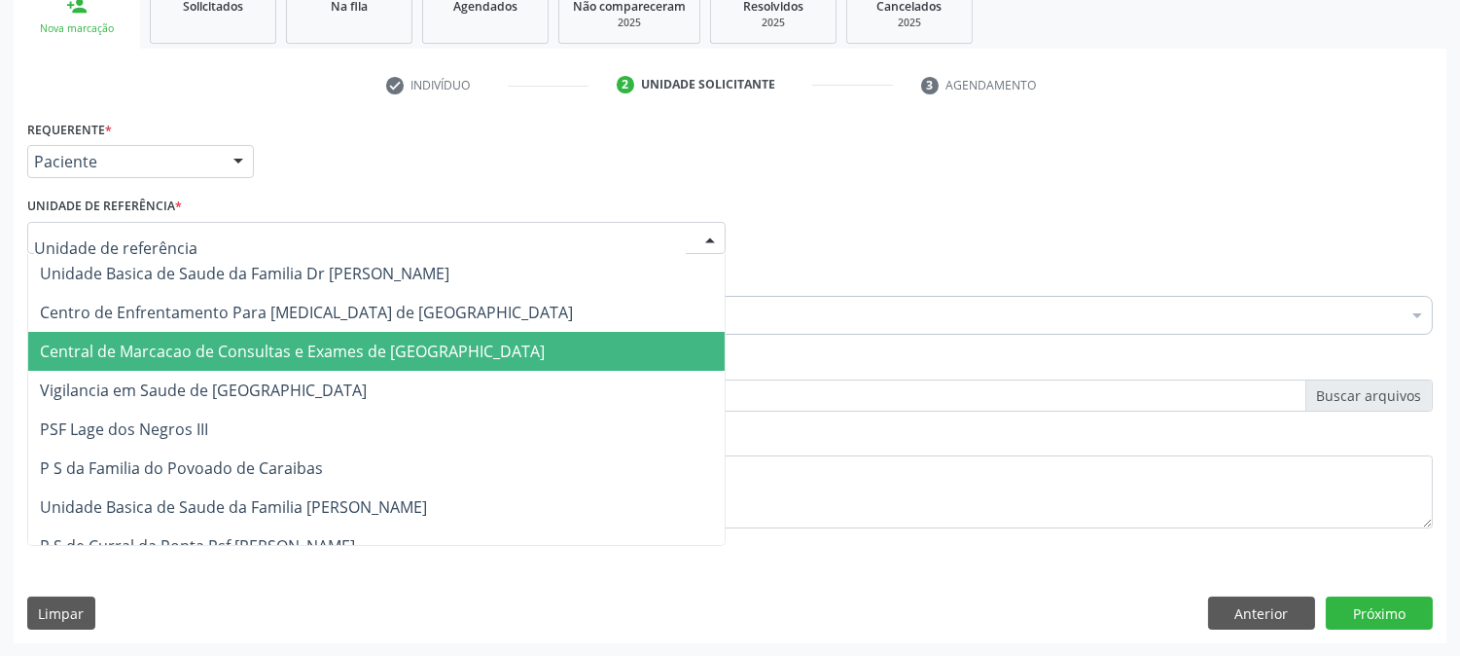
click at [140, 354] on span "Central de Marcacao de Consultas e Exames de [GEOGRAPHIC_DATA]" at bounding box center [292, 351] width 505 height 21
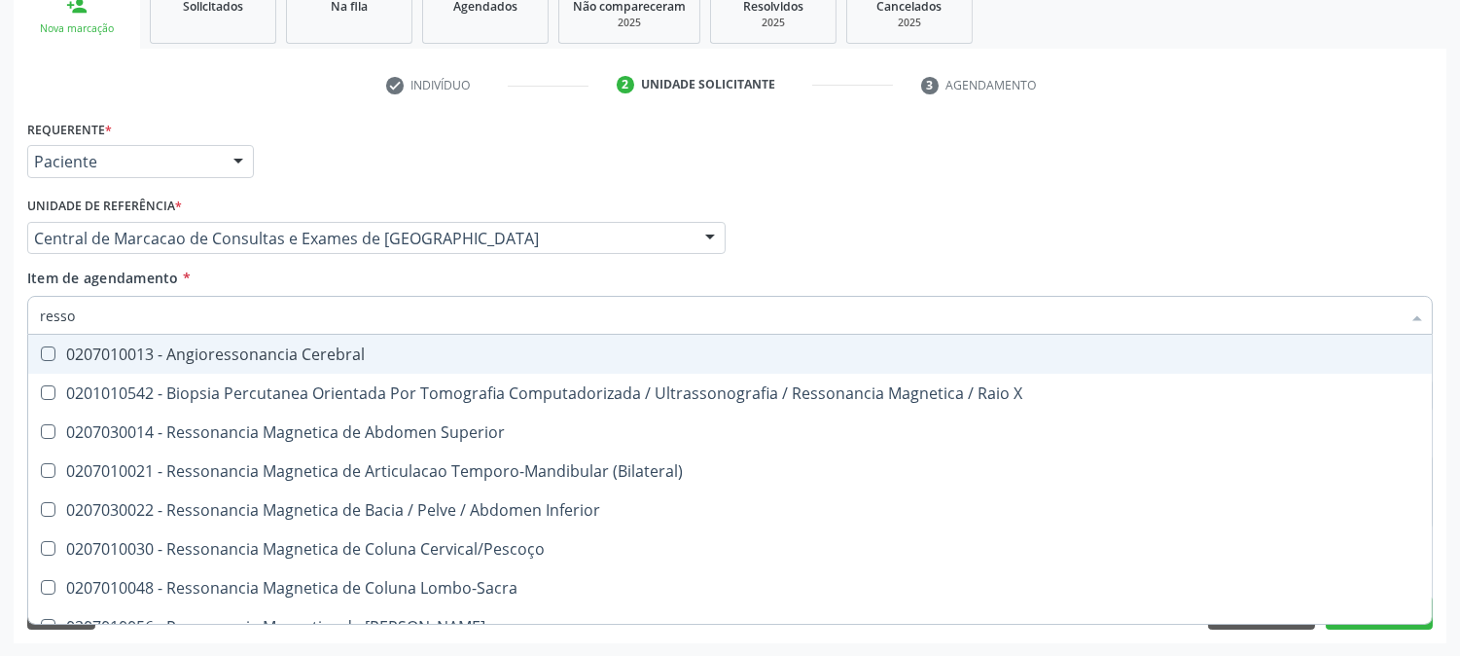
type input "resson"
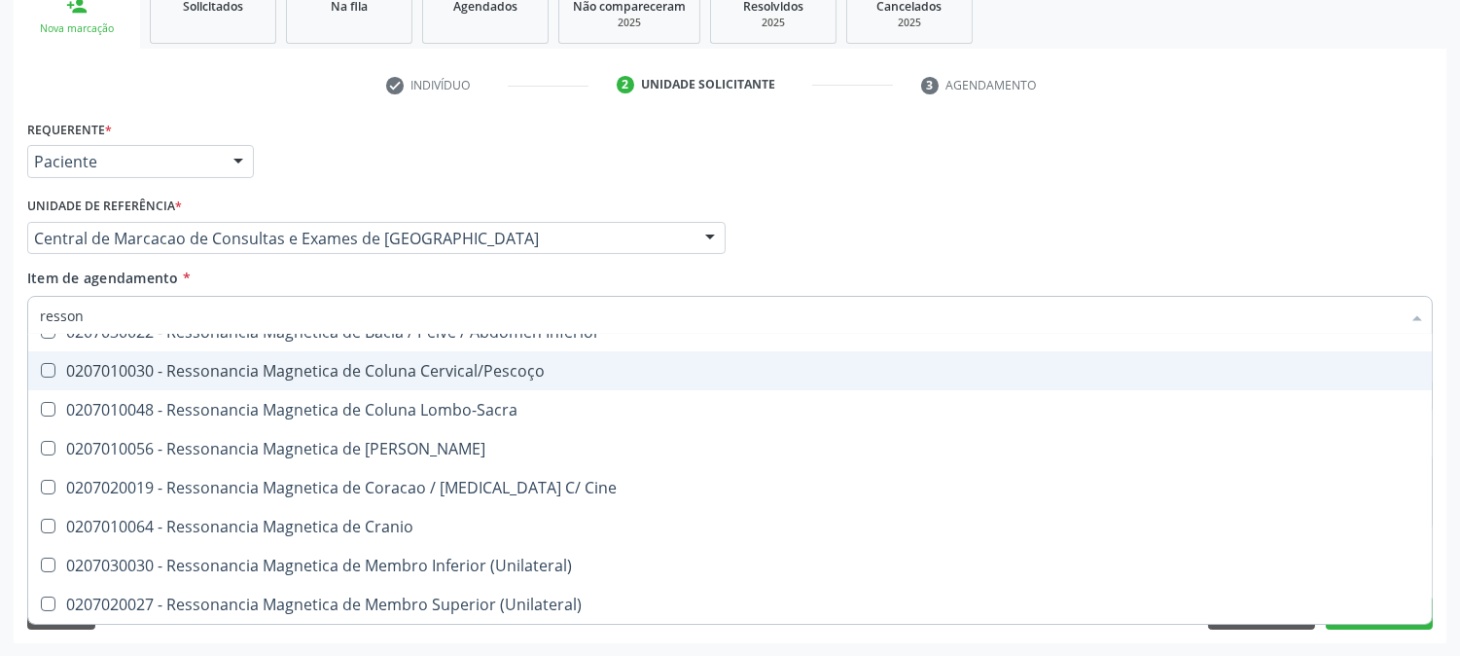
scroll to position [216, 0]
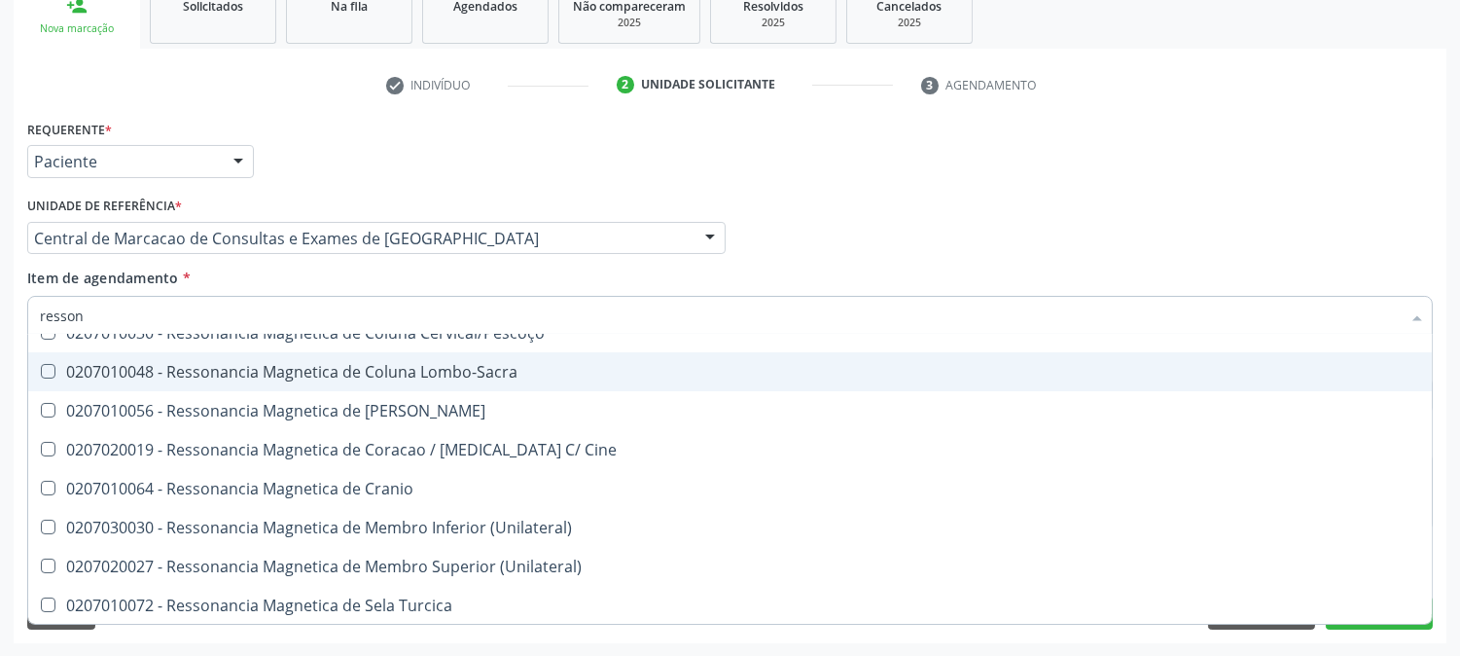
click at [499, 376] on div "0207010048 - Ressonancia Magnetica de Coluna Lombo-Sacra" at bounding box center [730, 372] width 1381 height 16
checkbox Lombo-Sacra "true"
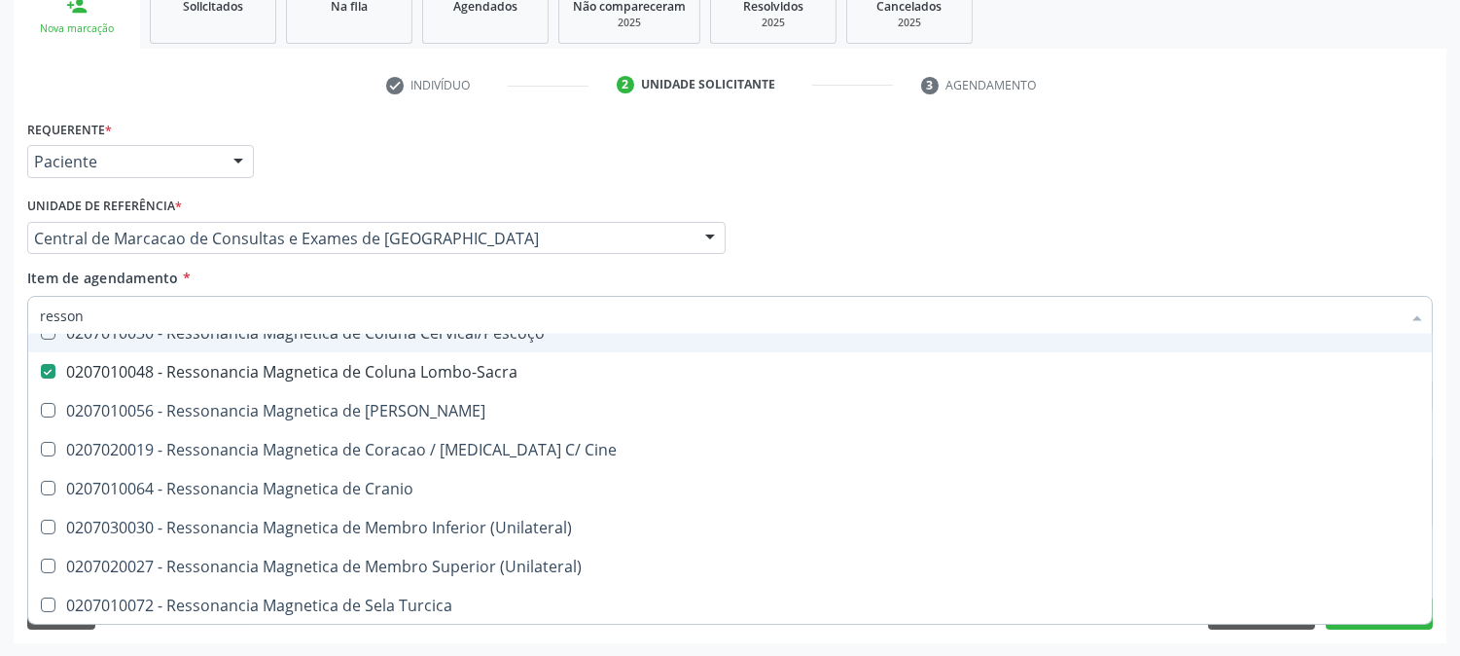
click at [837, 257] on div "Profissional Solicitante Por favor, selecione a Unidade de Atendimento primeiro…" at bounding box center [730, 230] width 1416 height 76
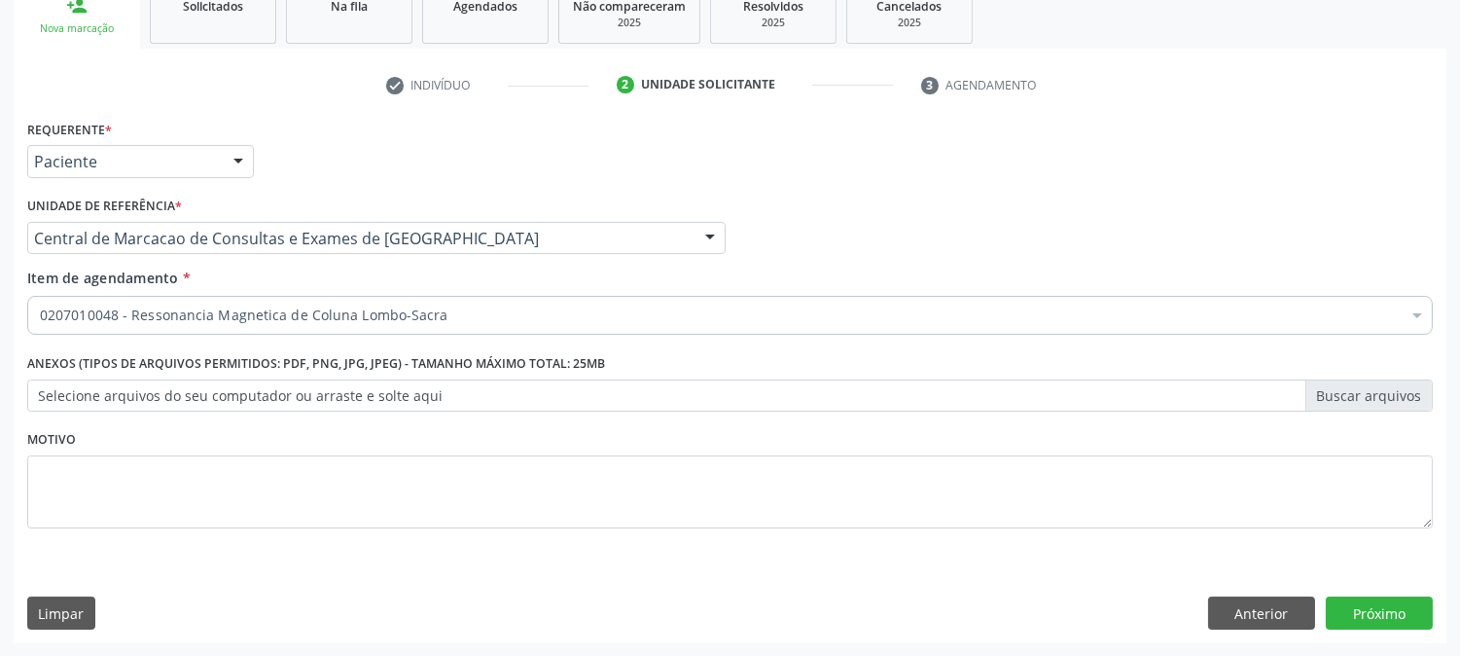
scroll to position [0, 0]
click at [1343, 613] on button "Próximo" at bounding box center [1379, 612] width 107 height 33
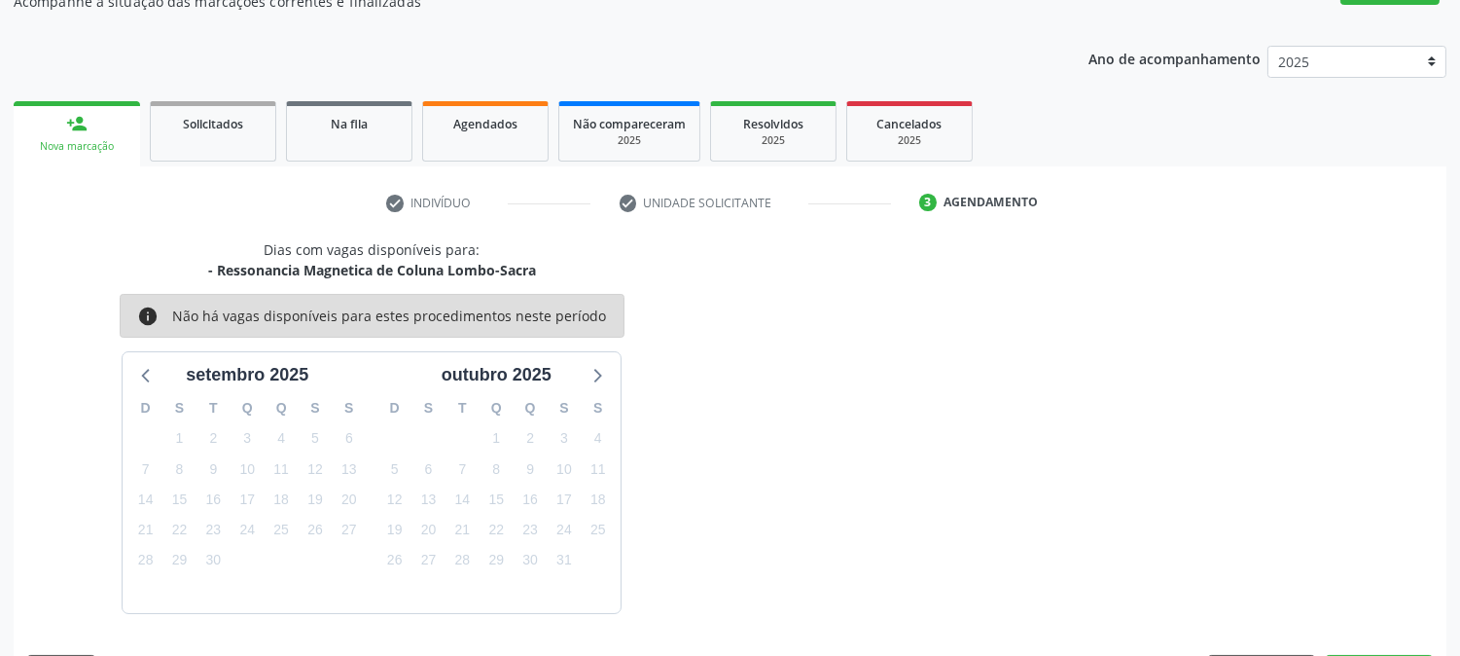
scroll to position [247, 0]
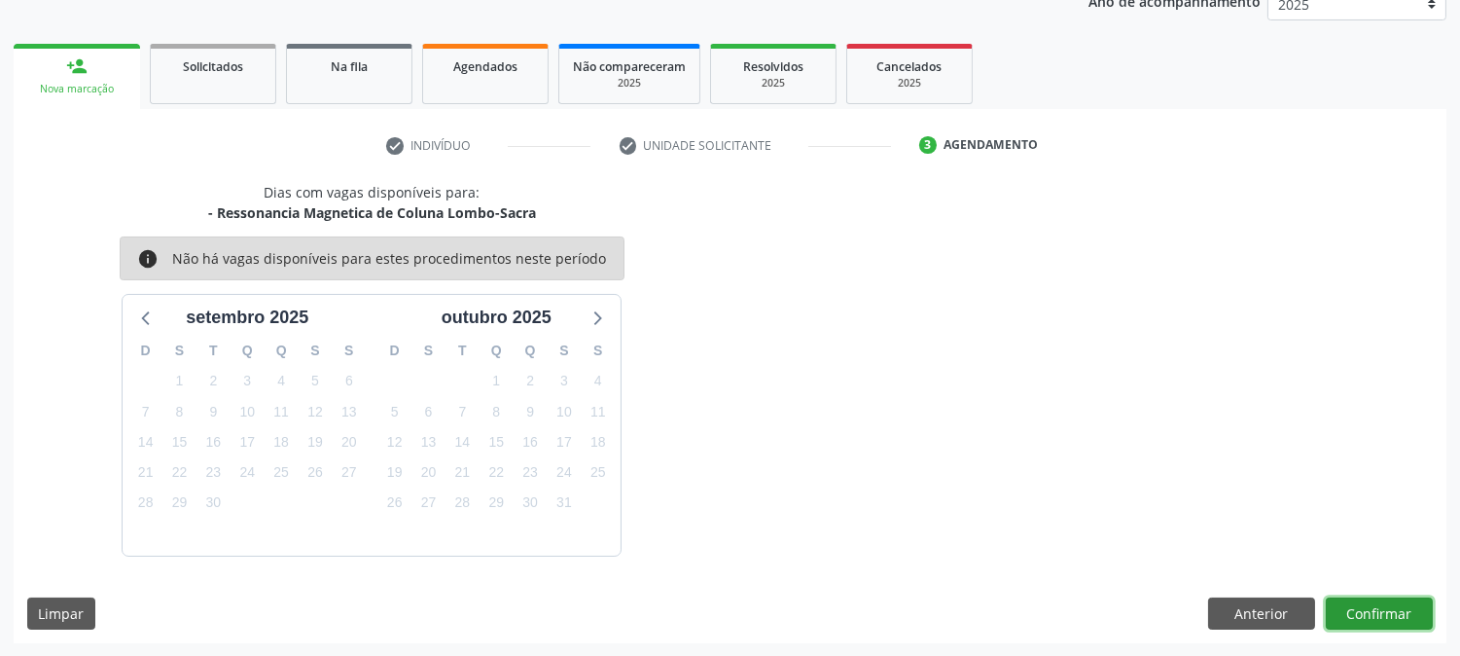
click at [1392, 621] on button "Confirmar" at bounding box center [1379, 613] width 107 height 33
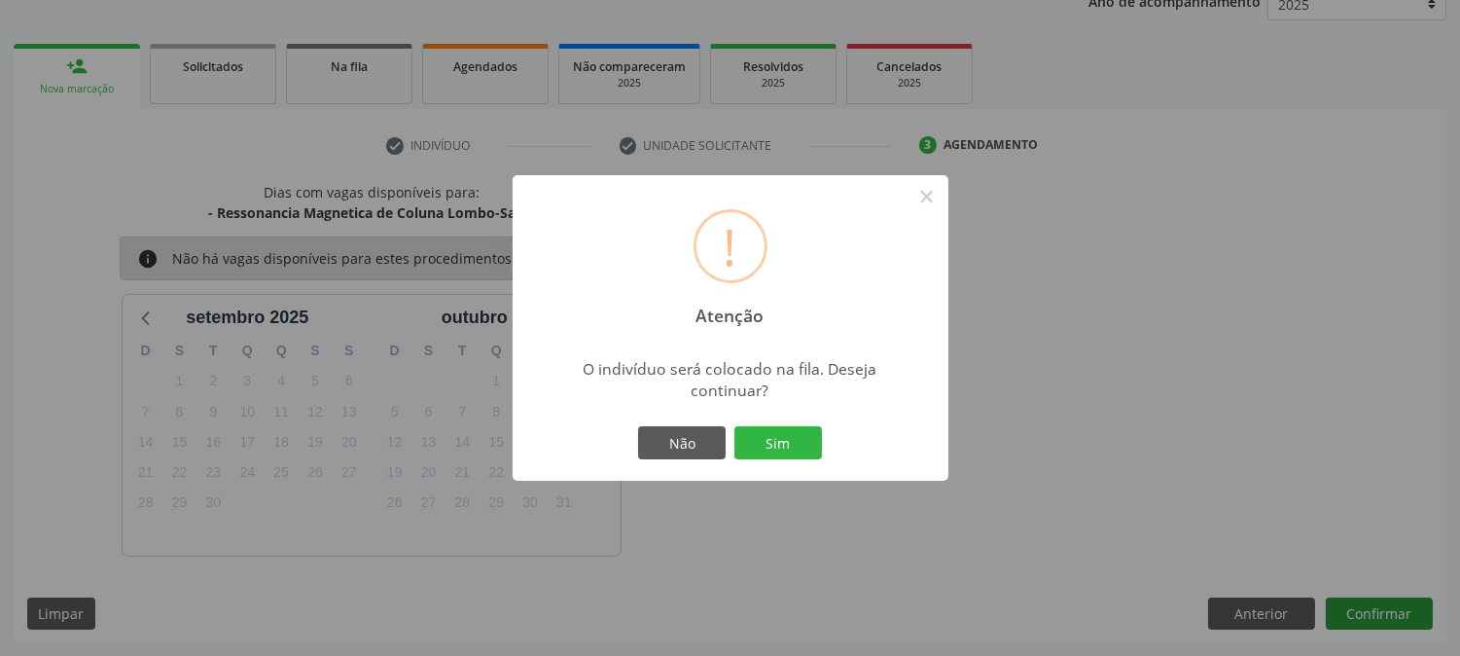
click at [735, 426] on button "Sim" at bounding box center [779, 442] width 88 height 33
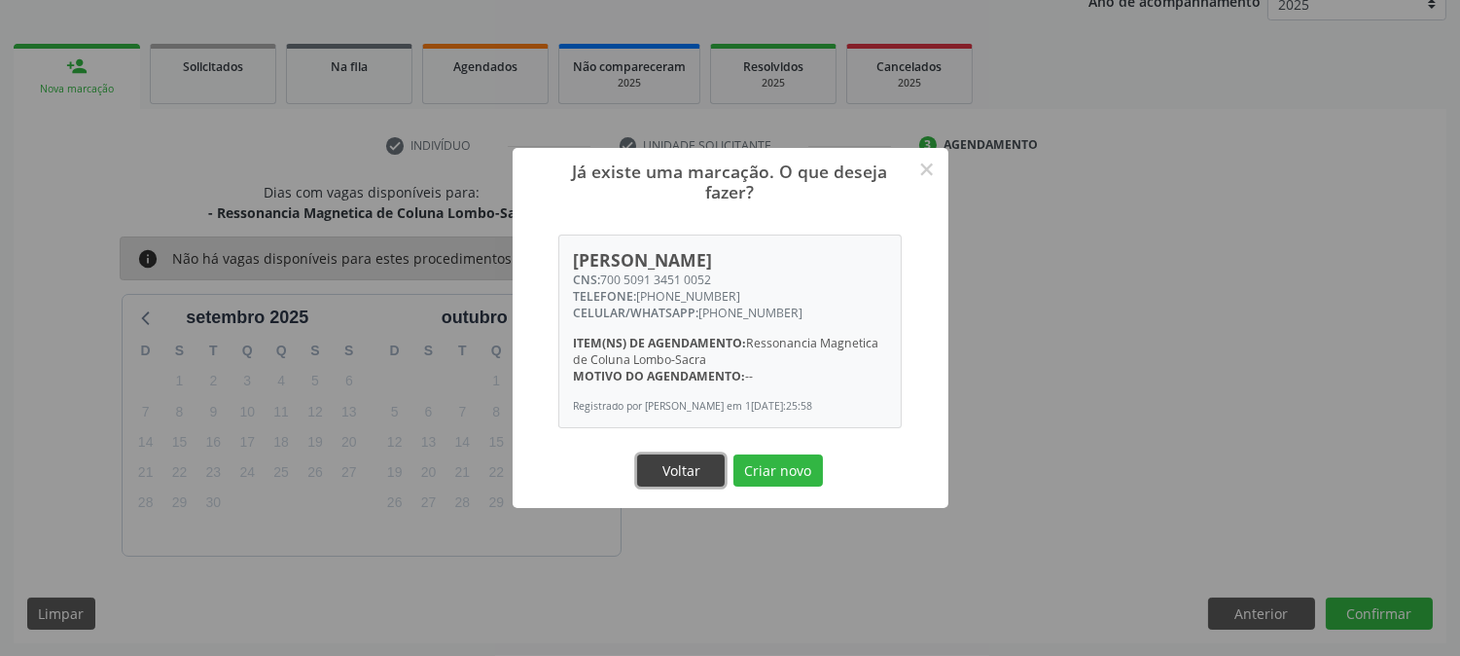
click at [667, 465] on button "Voltar" at bounding box center [681, 470] width 88 height 33
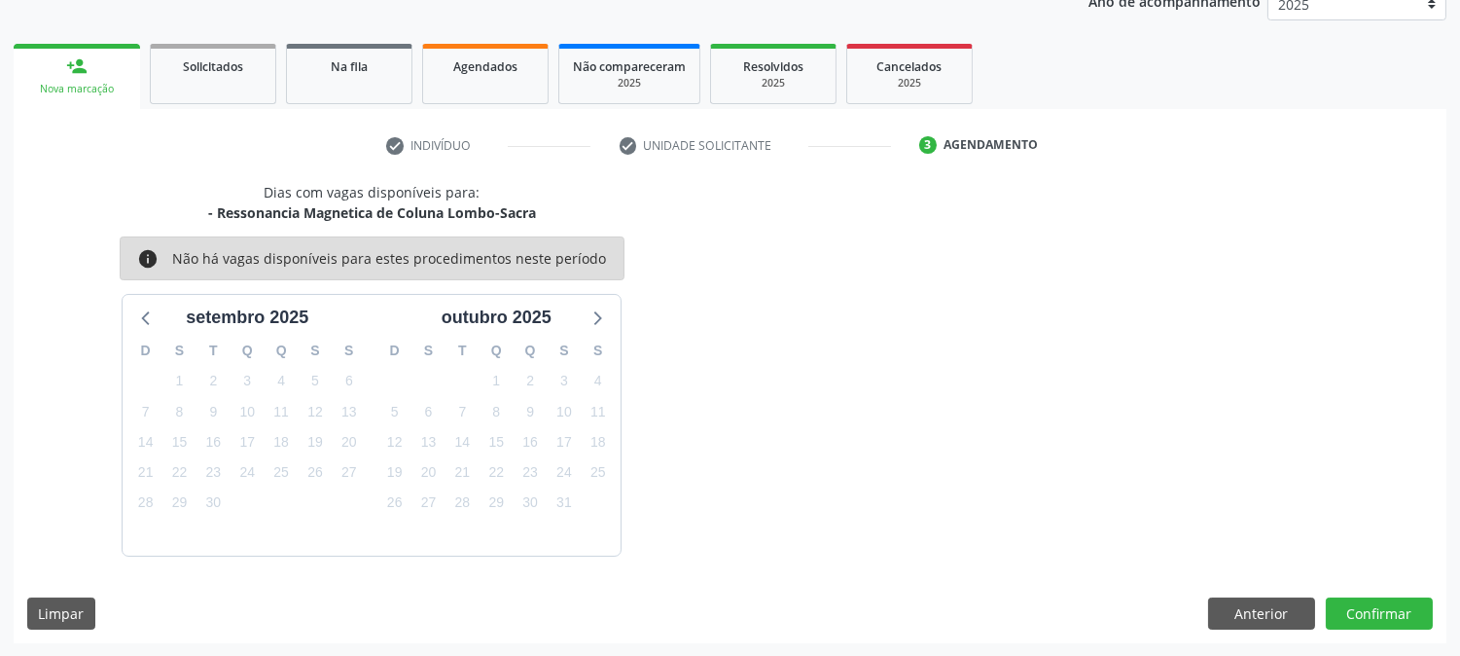
click at [88, 82] on div "Nova marcação" at bounding box center [76, 89] width 99 height 15
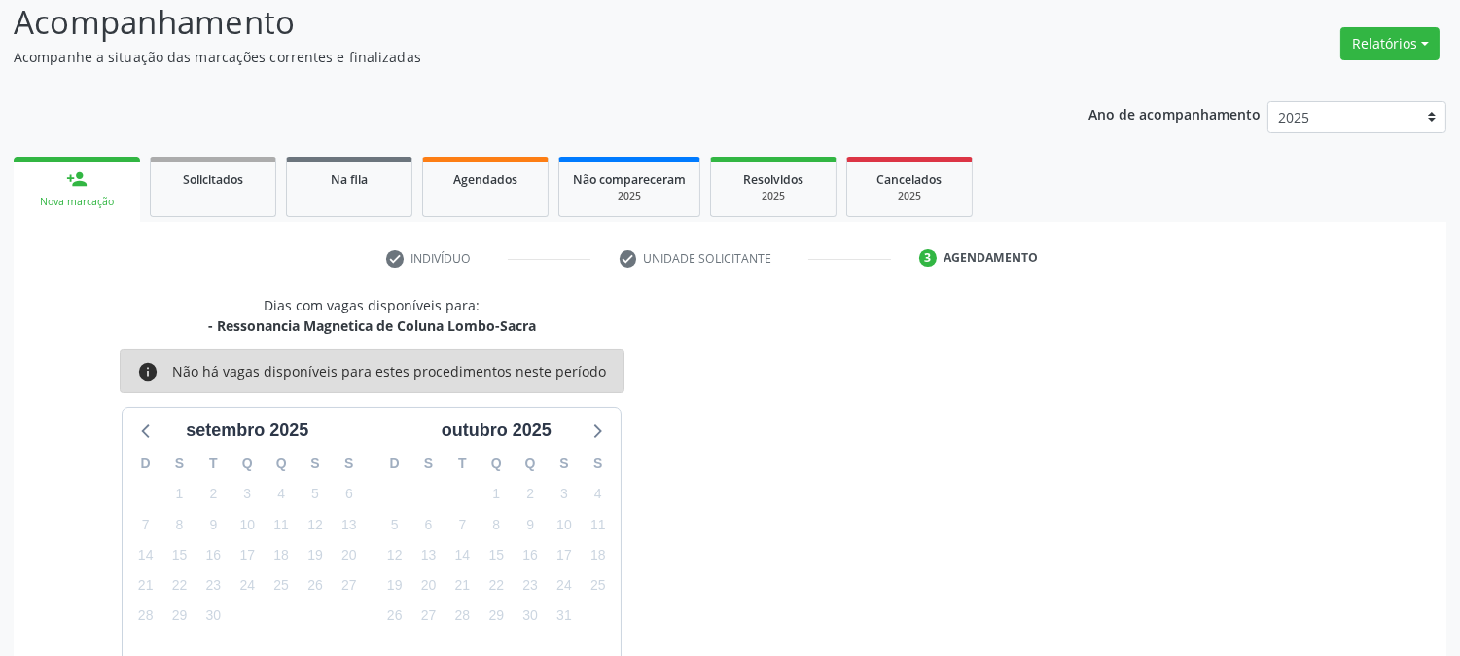
scroll to position [0, 0]
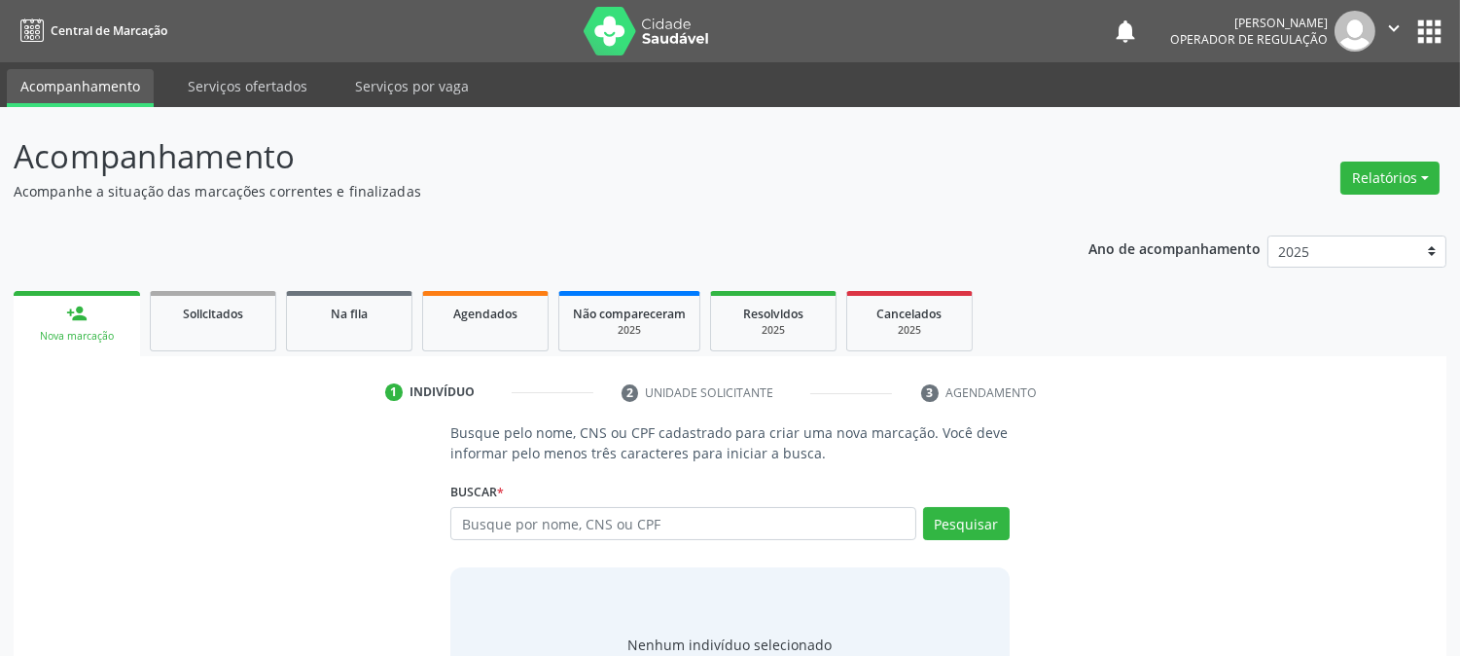
click at [570, 520] on input "text" at bounding box center [682, 523] width 465 height 33
type input "705208476529973"
click at [992, 520] on button "Pesquisar" at bounding box center [966, 523] width 87 height 33
type input "705208476529973"
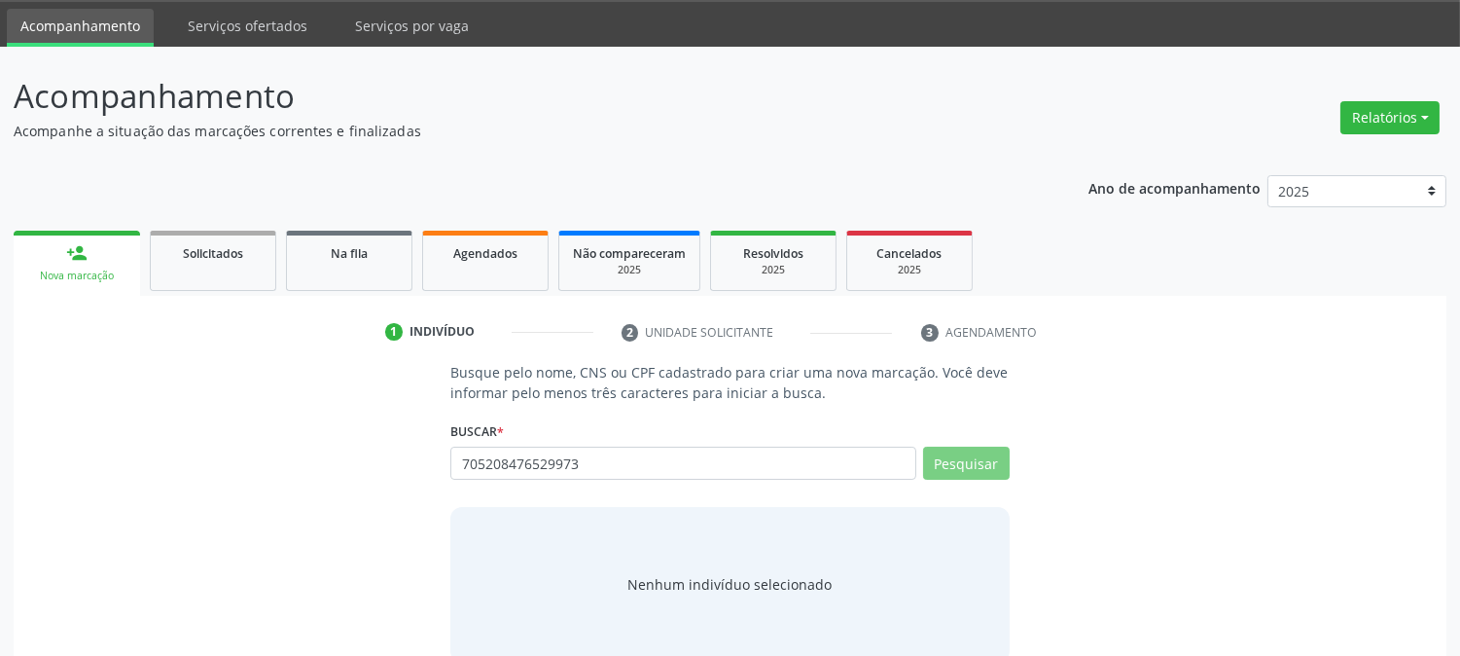
scroll to position [92, 0]
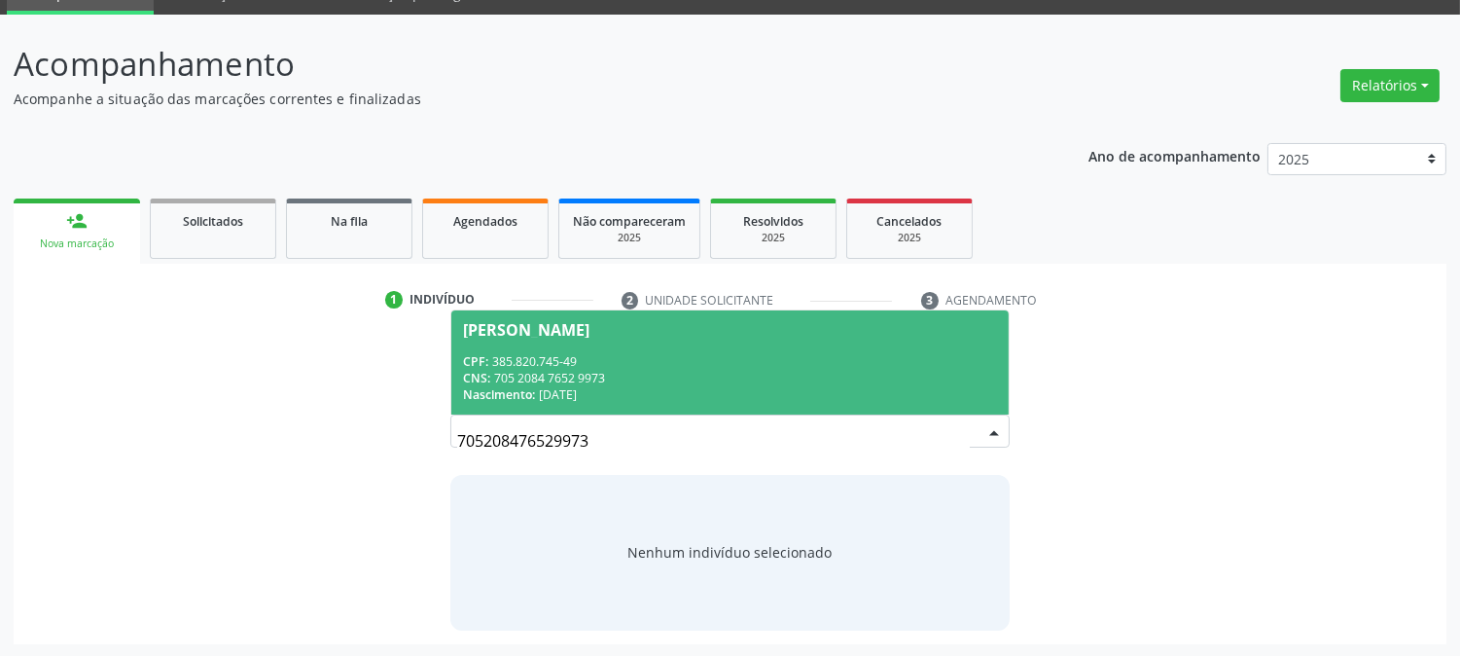
click at [576, 350] on span "Ortencio Dias da Silva CPF: 385.820.745-49 CNS: 705 2084 7652 9973 Nascimento: …" at bounding box center [729, 362] width 556 height 104
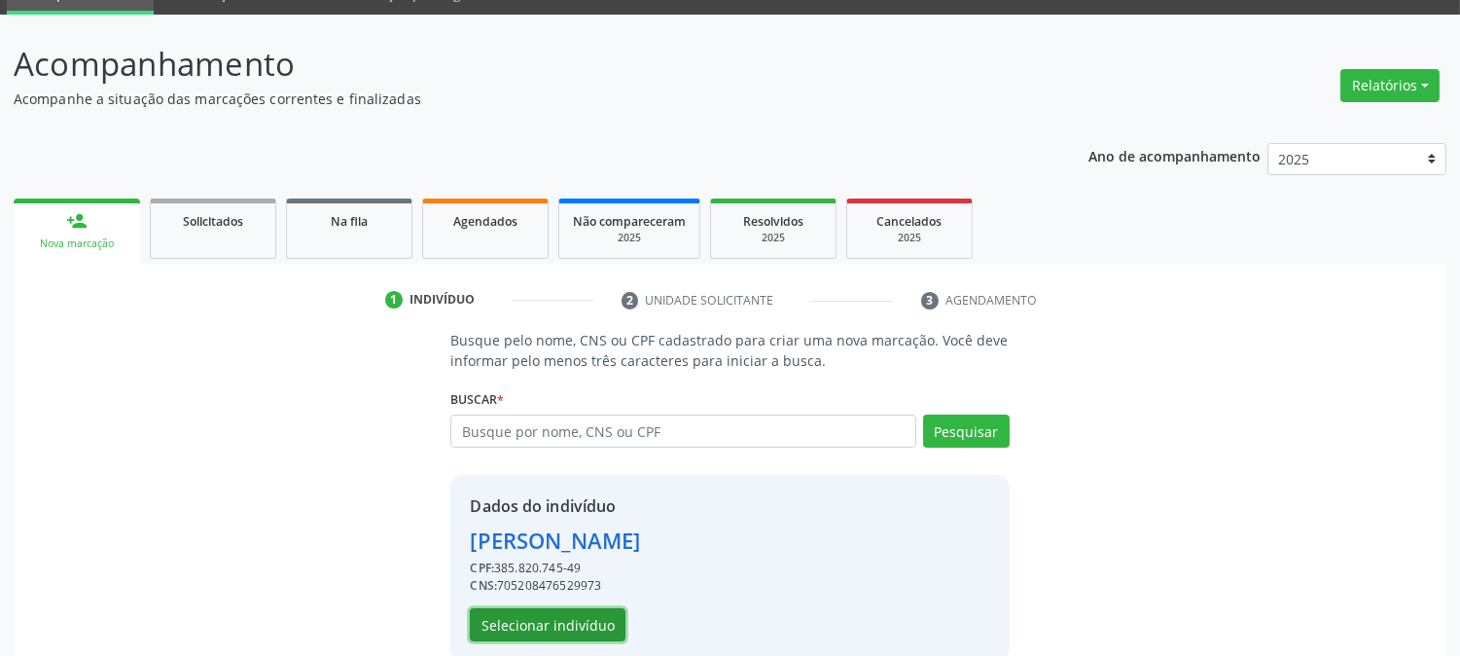
click at [509, 610] on button "Selecionar indivíduo" at bounding box center [548, 624] width 156 height 33
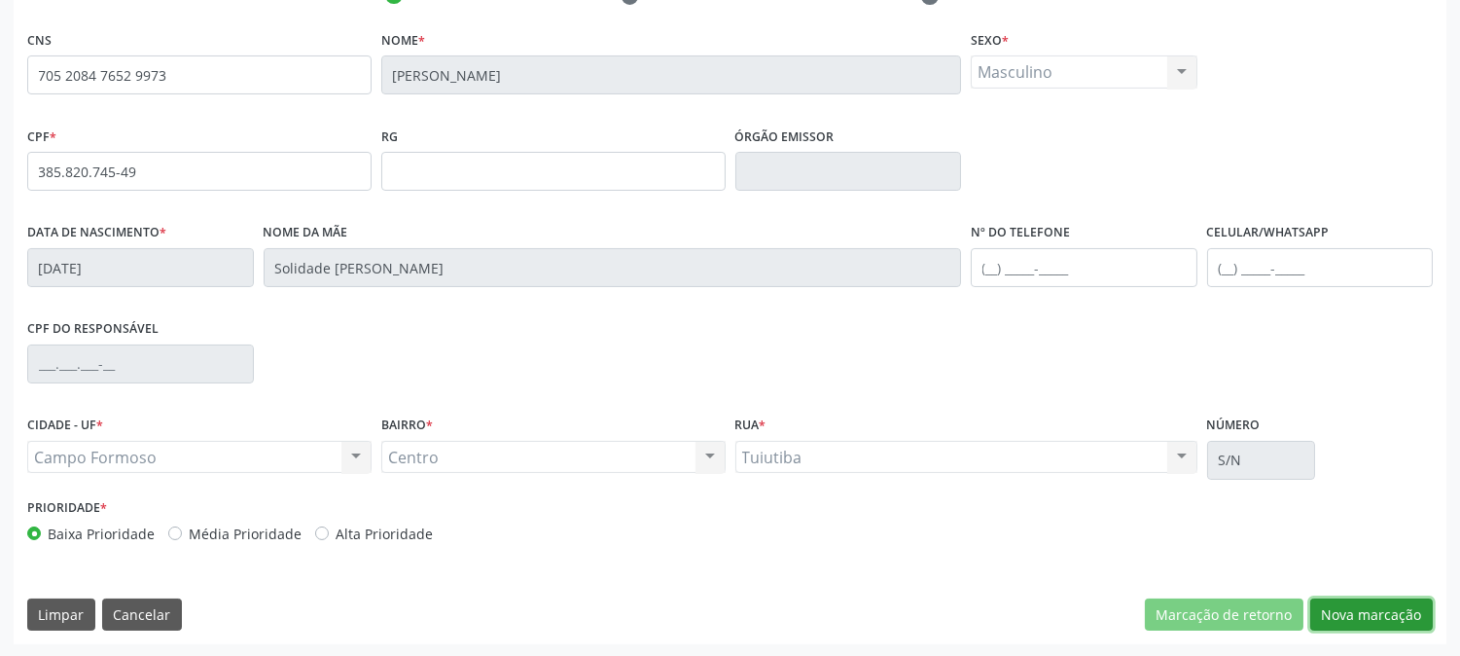
click at [1313, 601] on button "Nova marcação" at bounding box center [1371, 614] width 123 height 33
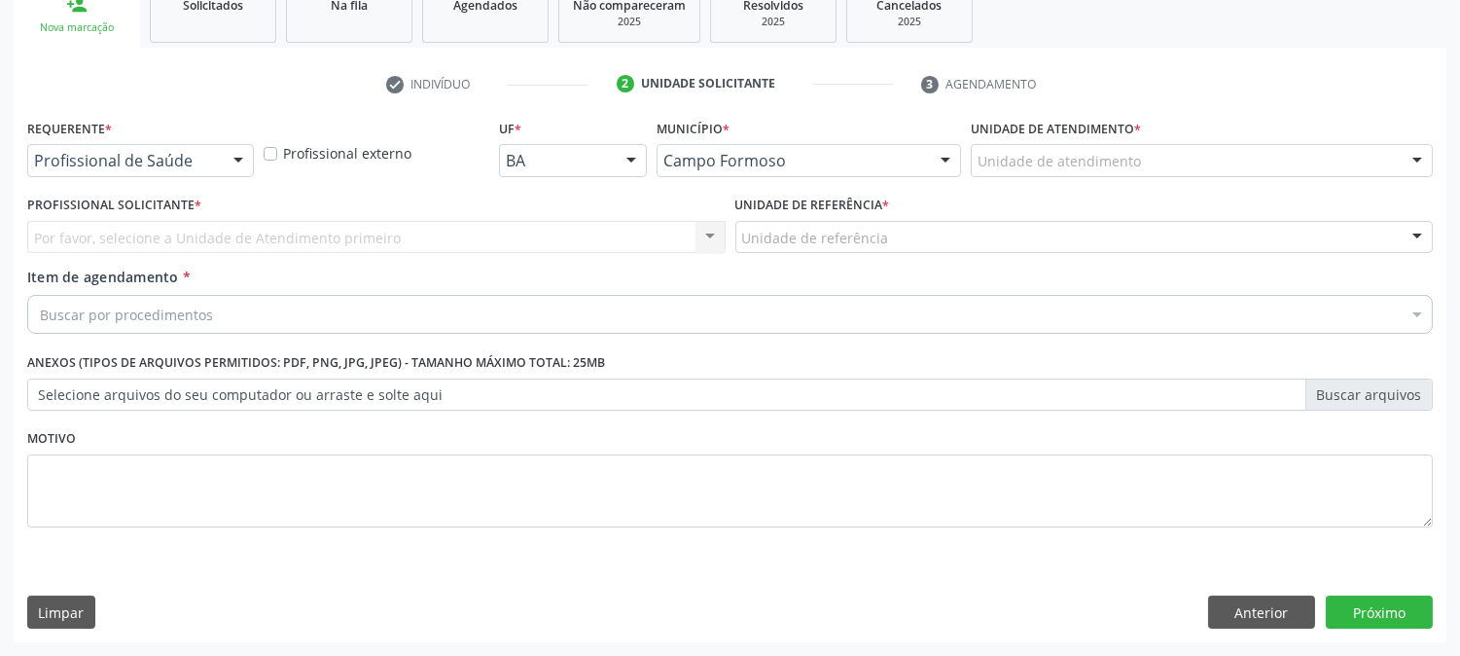
scroll to position [307, 0]
drag, startPoint x: 214, startPoint y: 149, endPoint x: 206, endPoint y: 197, distance: 49.3
click at [212, 149] on div "Profissional de Saúde" at bounding box center [140, 161] width 227 height 33
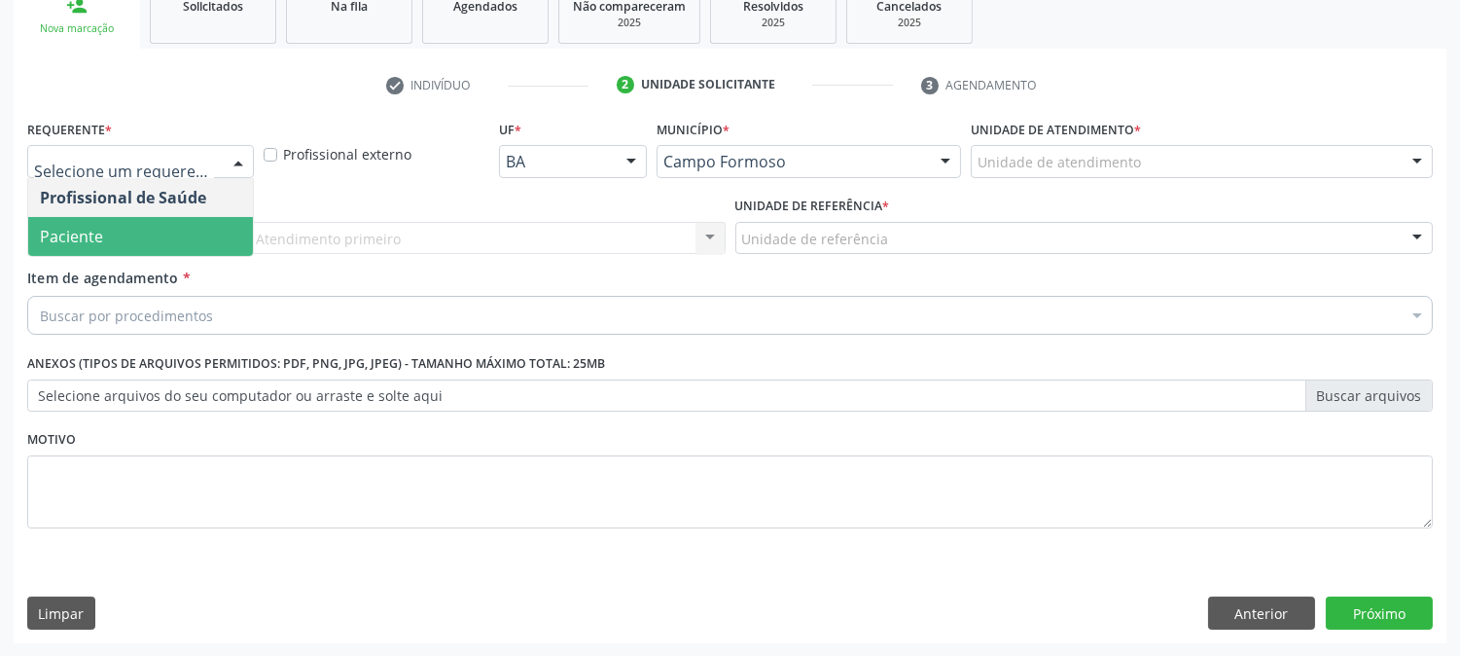
click at [196, 237] on span "Paciente" at bounding box center [140, 236] width 225 height 39
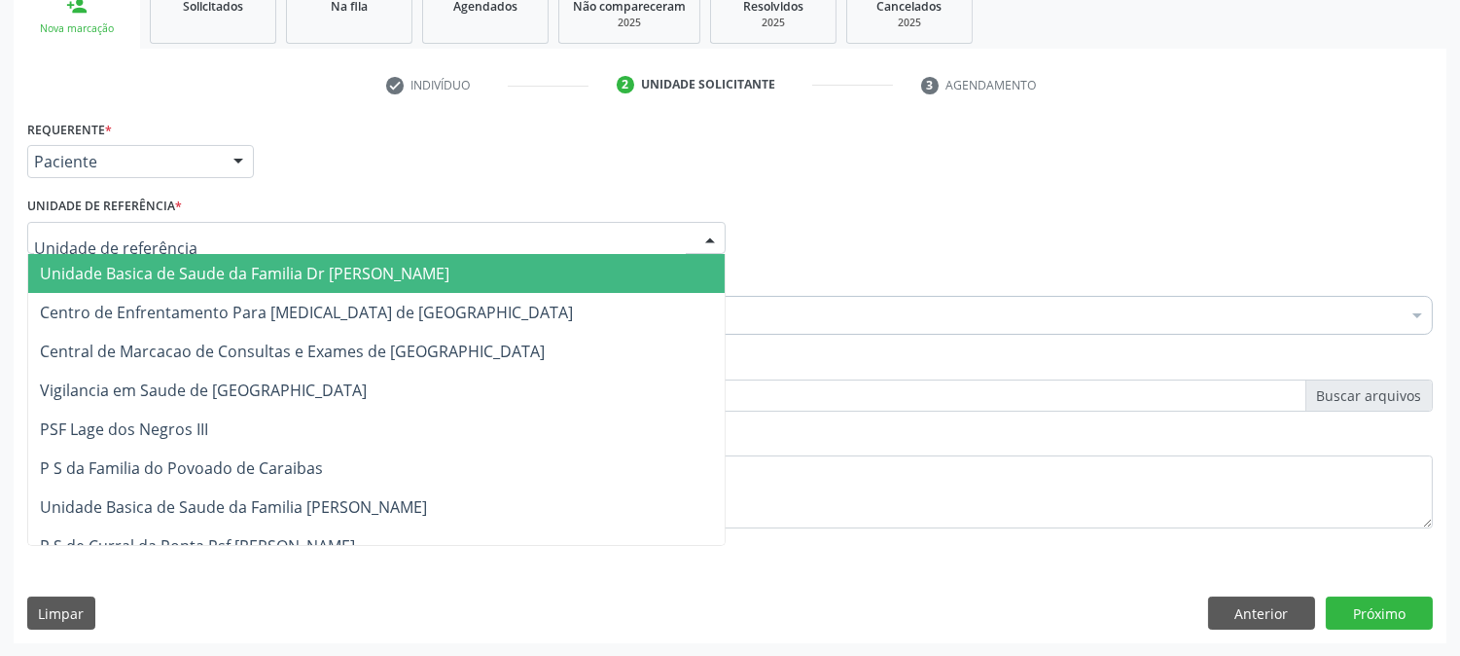
click at [231, 229] on div at bounding box center [376, 238] width 699 height 33
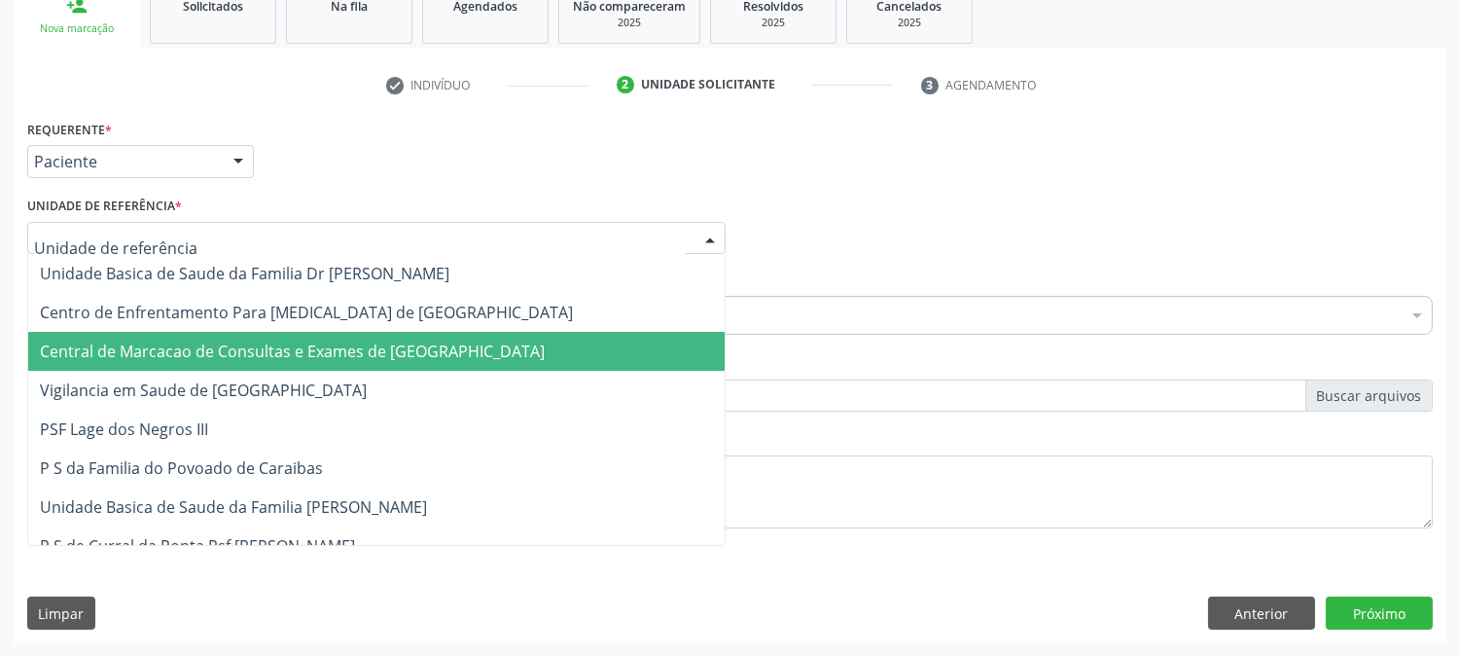
click at [230, 341] on span "Central de Marcacao de Consultas e Exames de [GEOGRAPHIC_DATA]" at bounding box center [292, 351] width 505 height 21
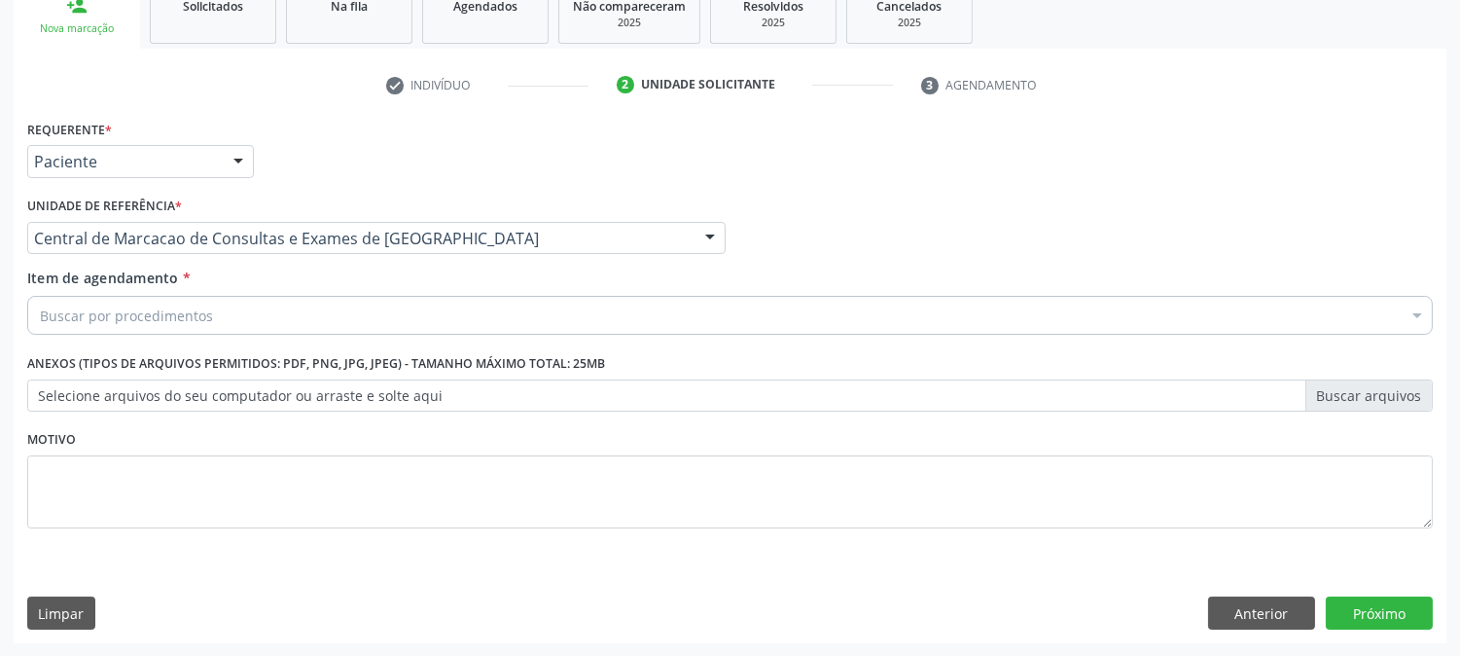
click at [236, 308] on div "Buscar por procedimentos" at bounding box center [730, 315] width 1406 height 39
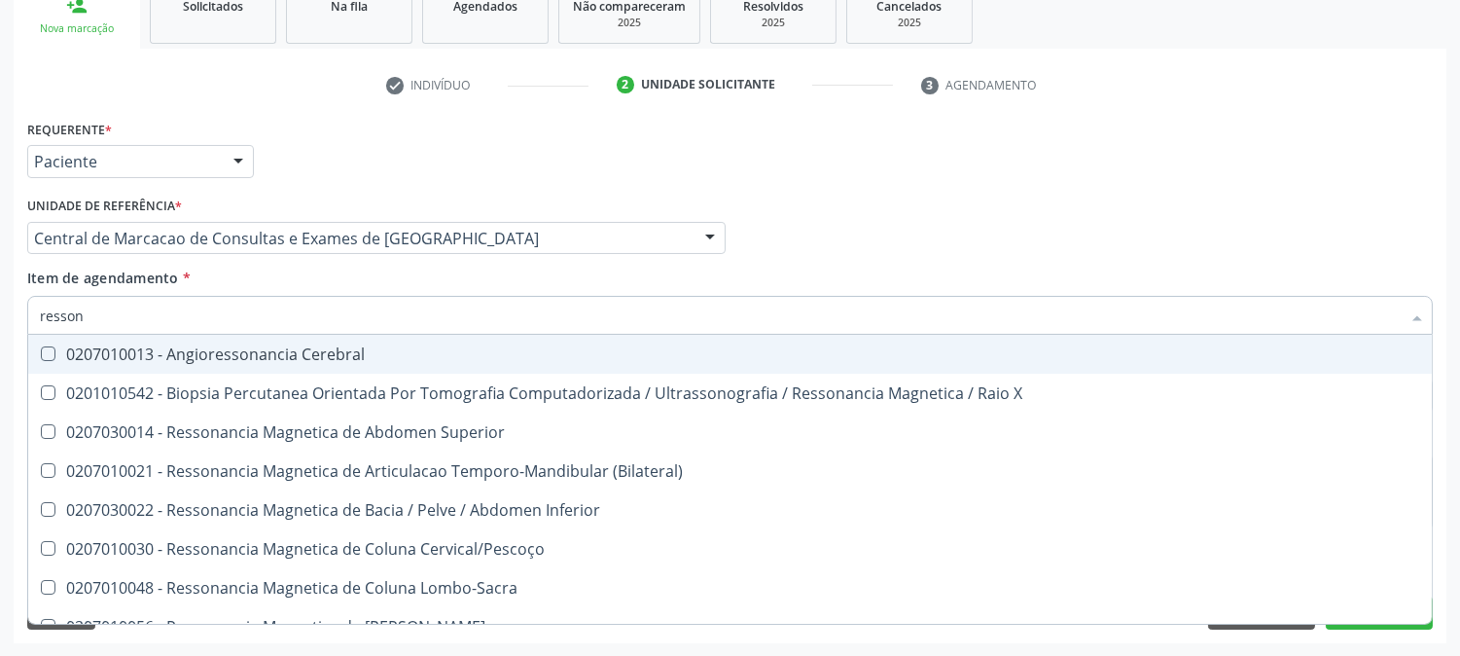
type input "ressona"
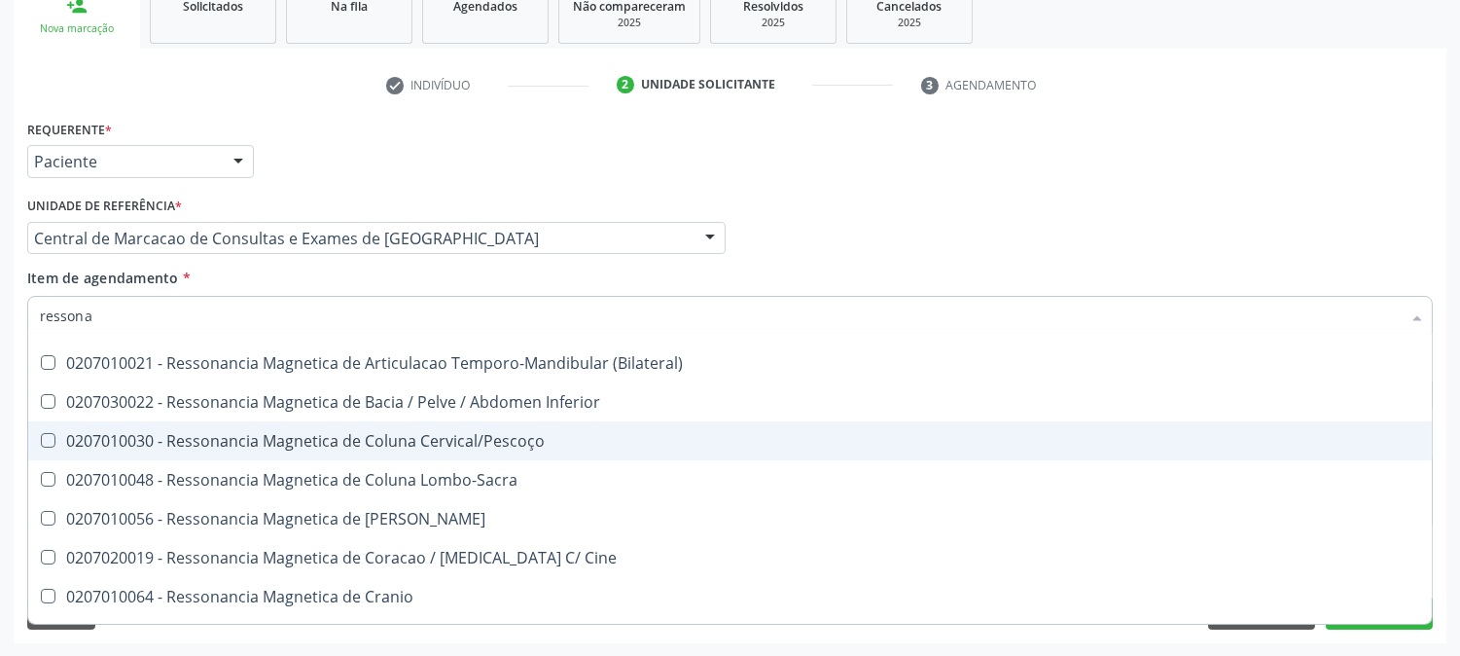
scroll to position [216, 0]
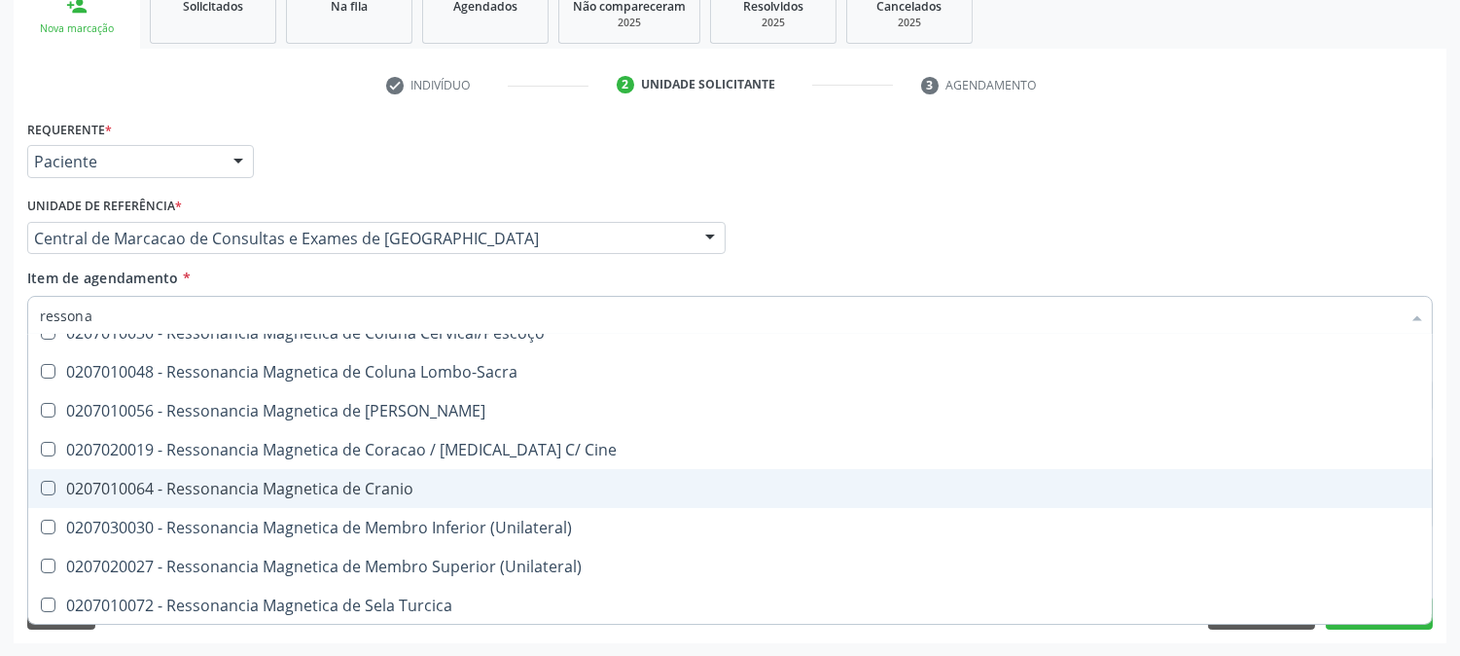
click at [305, 487] on div "0207010064 - Ressonancia Magnetica de Cranio" at bounding box center [730, 489] width 1381 height 16
checkbox Cranio "true"
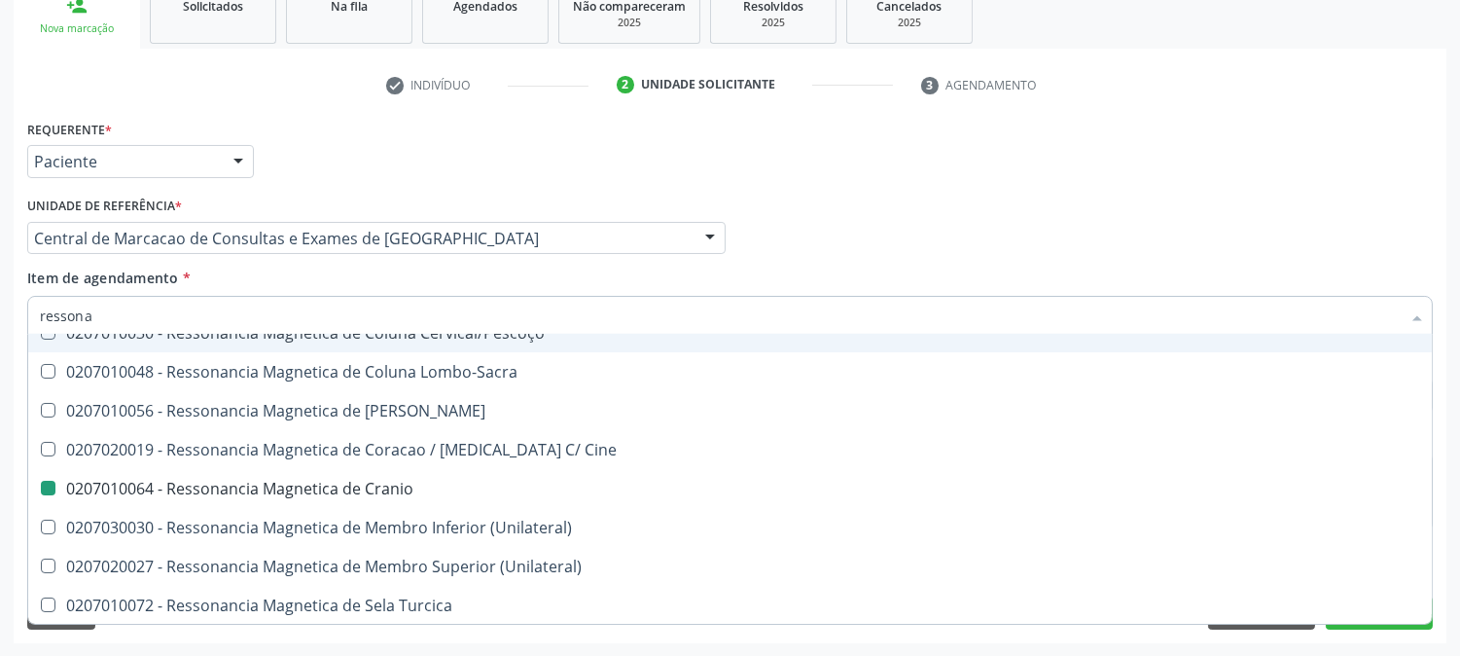
drag, startPoint x: 944, startPoint y: 218, endPoint x: 1394, endPoint y: 621, distance: 604.3
click at [946, 218] on div "Profissional Solicitante Por favor, selecione a Unidade de Atendimento primeiro…" at bounding box center [730, 230] width 1416 height 76
checkbox X "true"
checkbox Cranio "false"
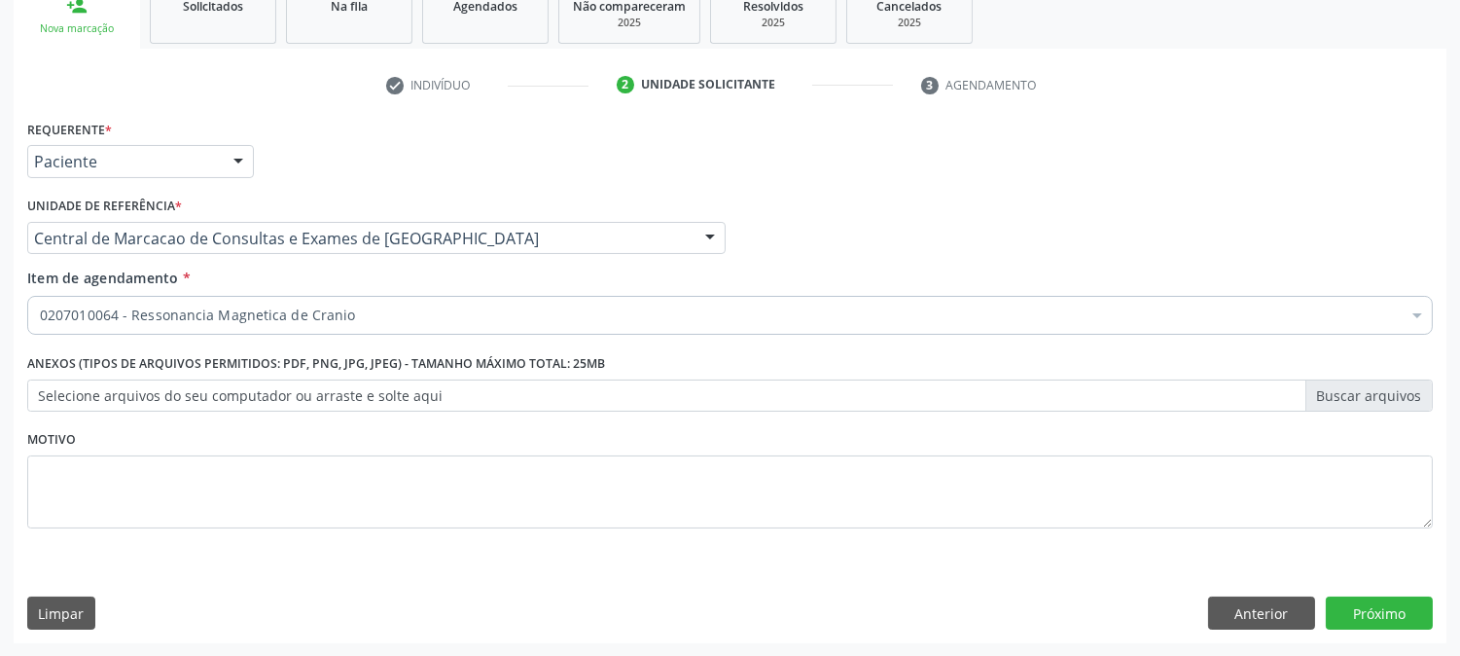
scroll to position [0, 0]
click at [1386, 614] on button "Próximo" at bounding box center [1379, 612] width 107 height 33
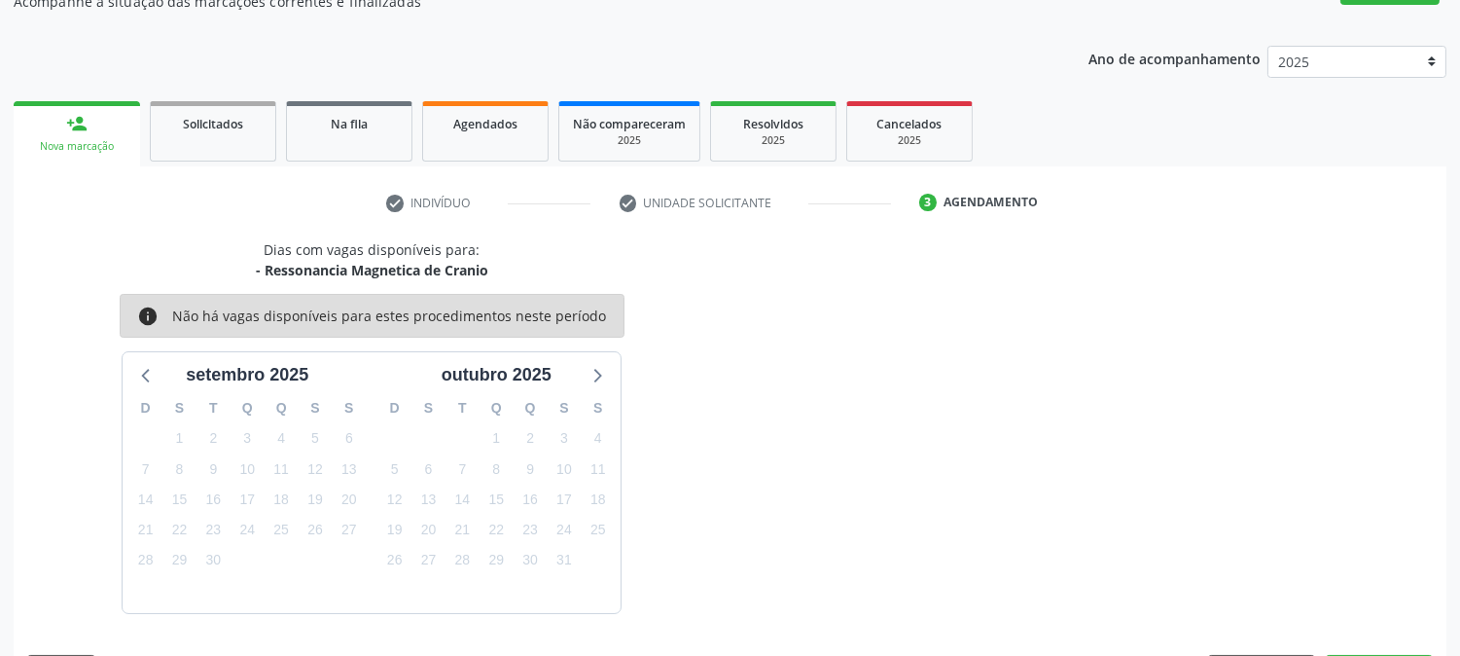
scroll to position [247, 0]
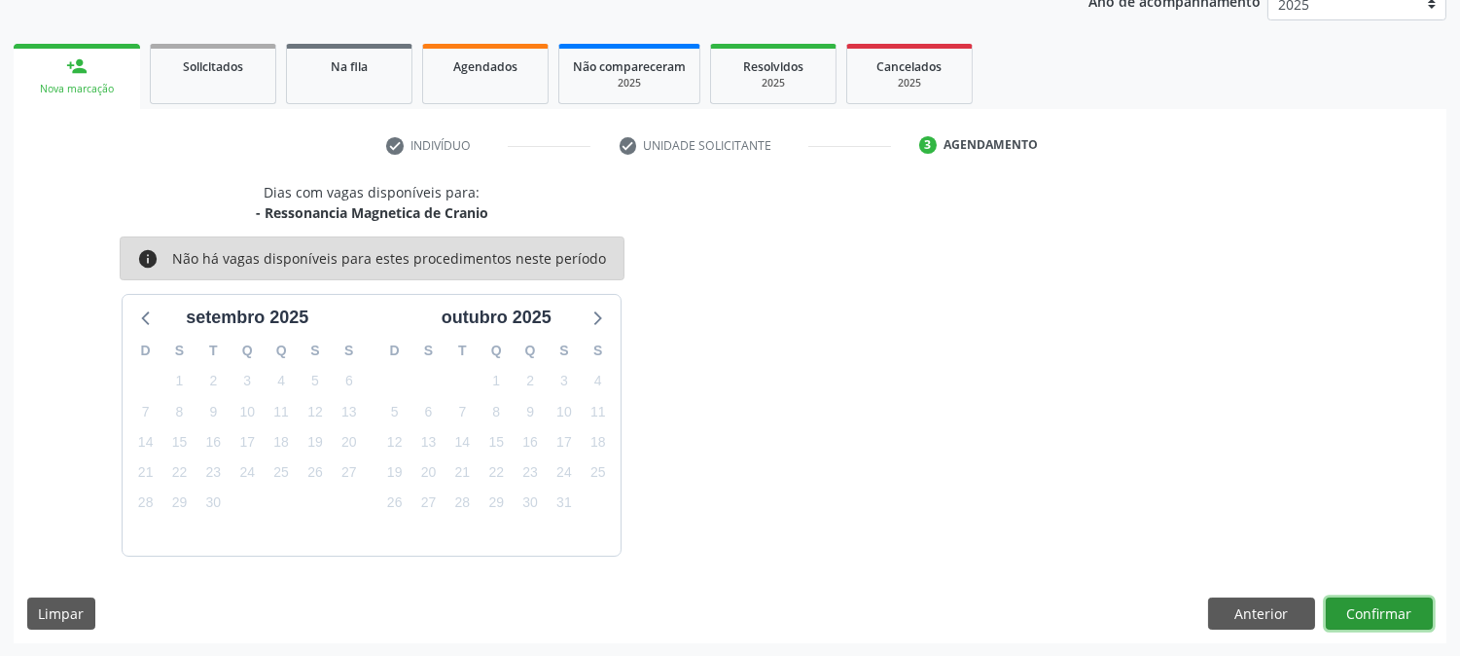
click at [1352, 615] on button "Confirmar" at bounding box center [1379, 613] width 107 height 33
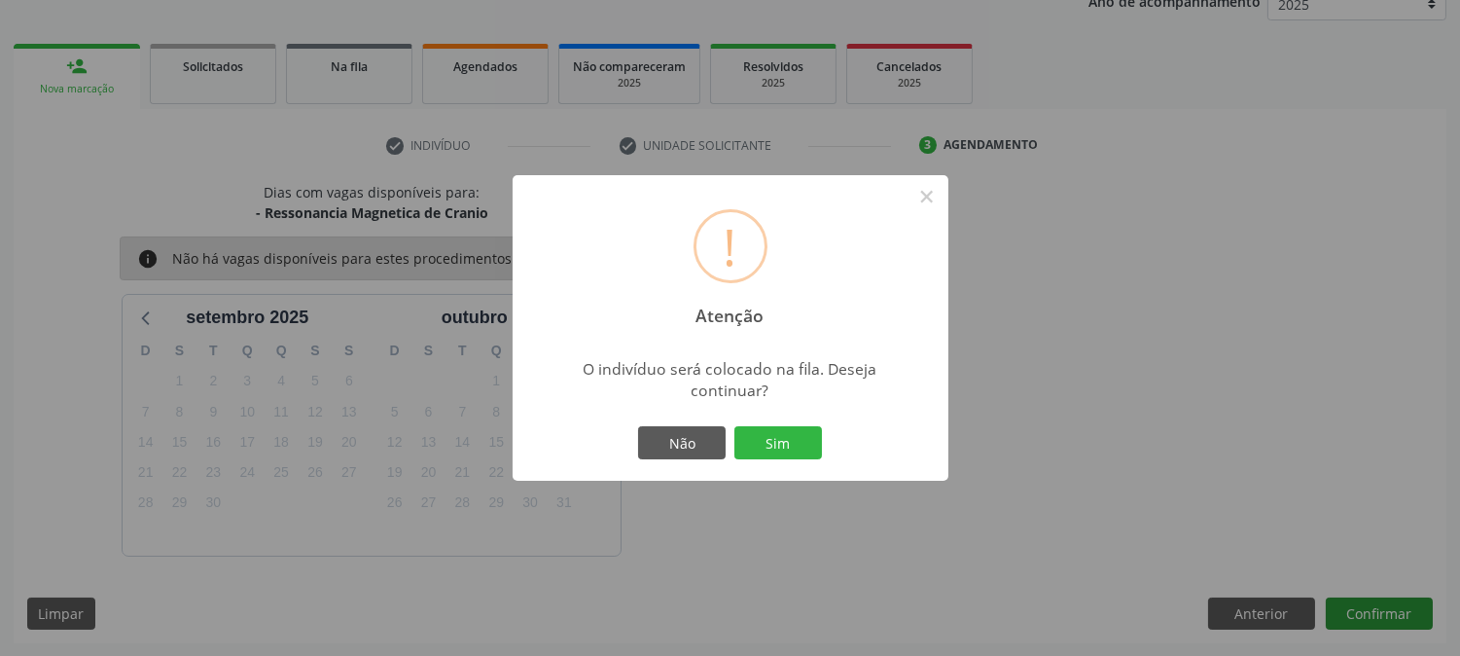
click at [735, 426] on button "Sim" at bounding box center [779, 442] width 88 height 33
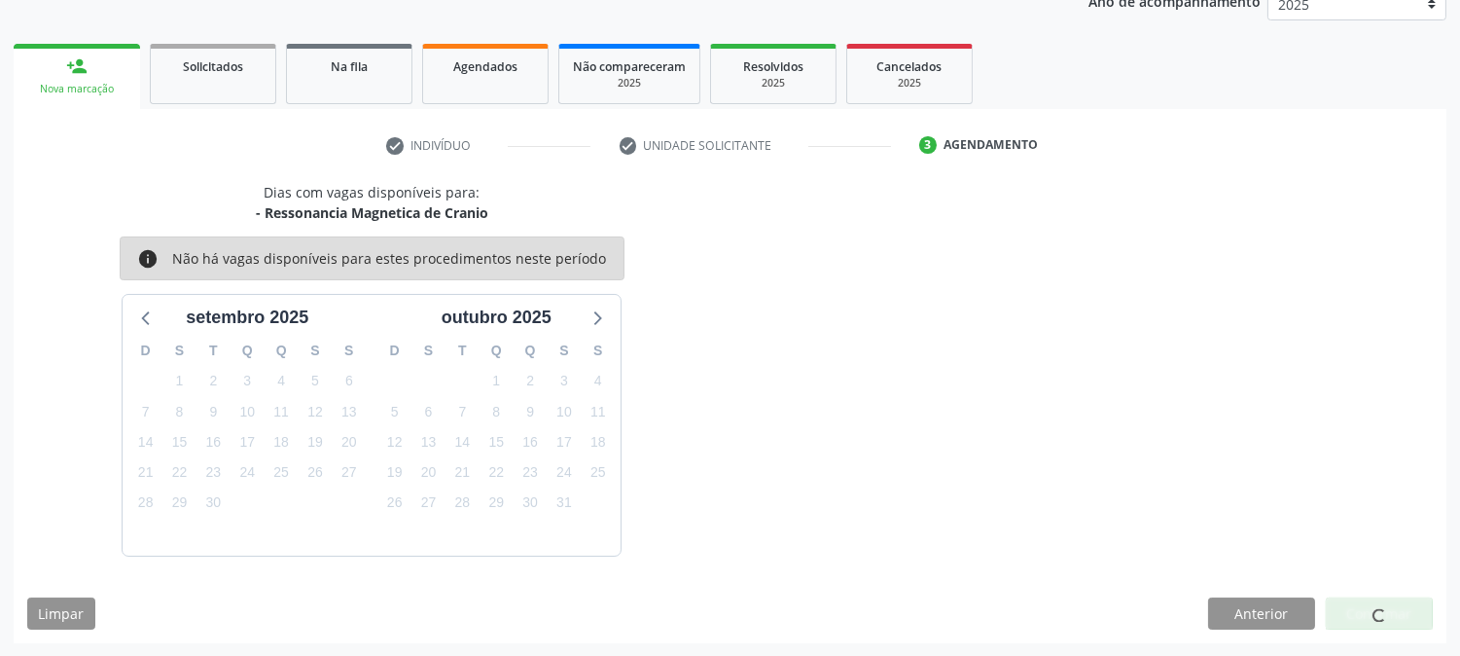
scroll to position [0, 0]
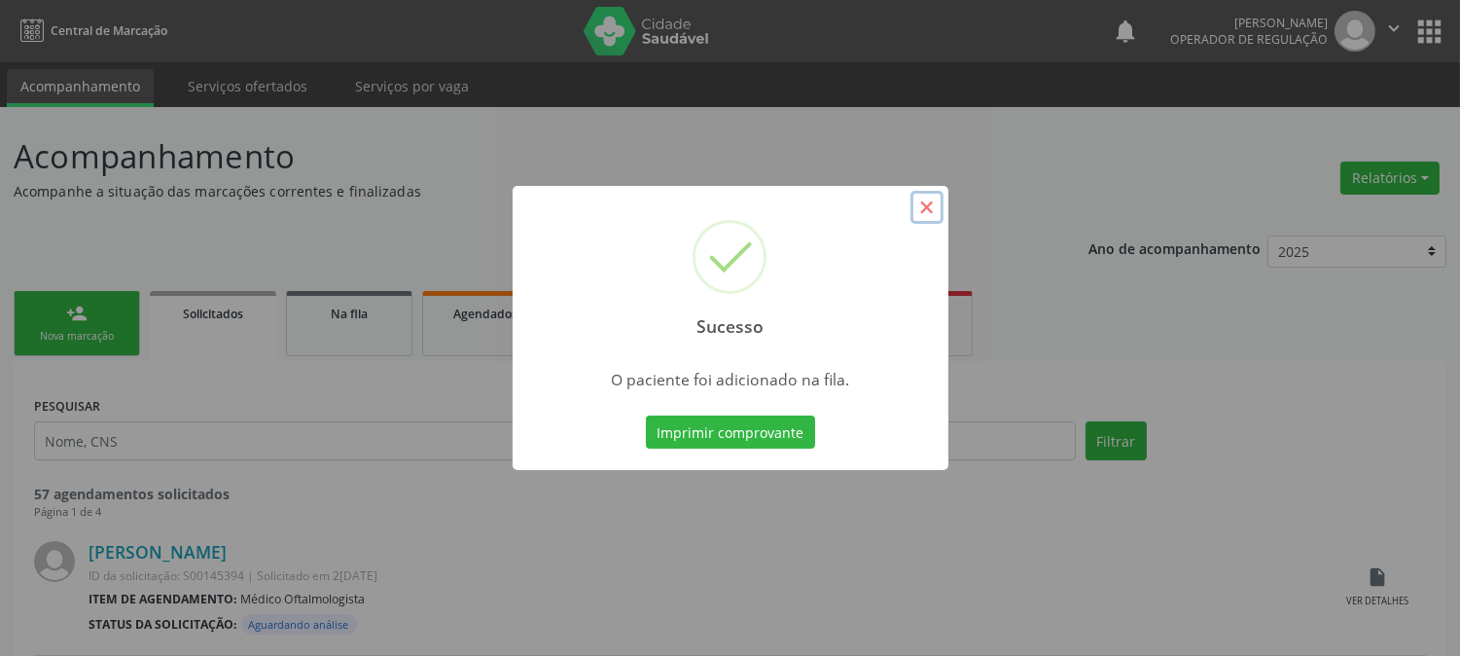
click at [915, 214] on button "×" at bounding box center [927, 207] width 33 height 33
